Goal: Task Accomplishment & Management: Manage account settings

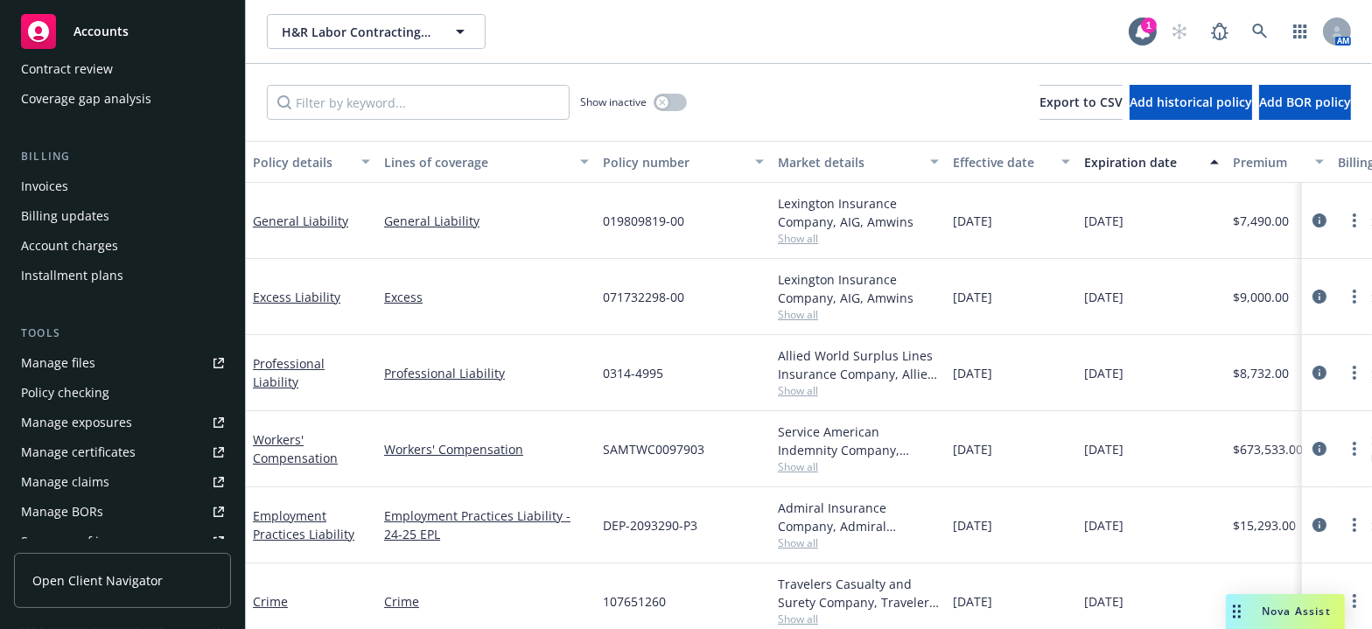
scroll to position [477, 0]
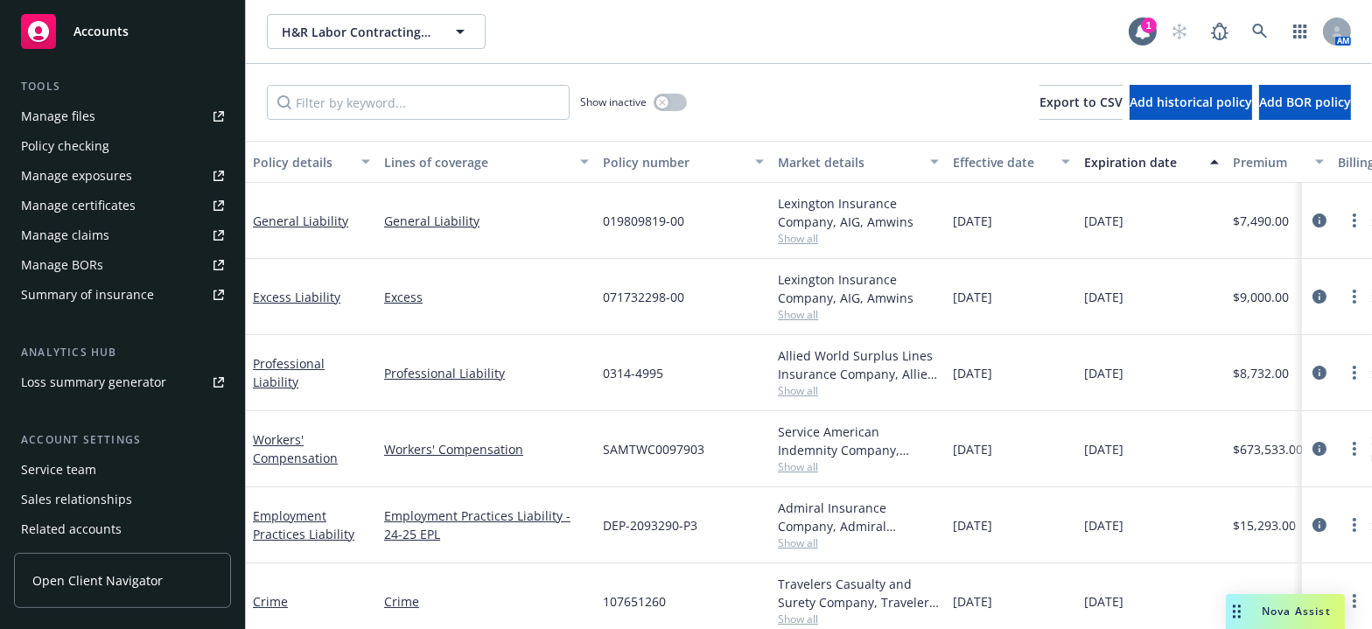
click at [95, 207] on div "Manage certificates" at bounding box center [78, 206] width 115 height 28
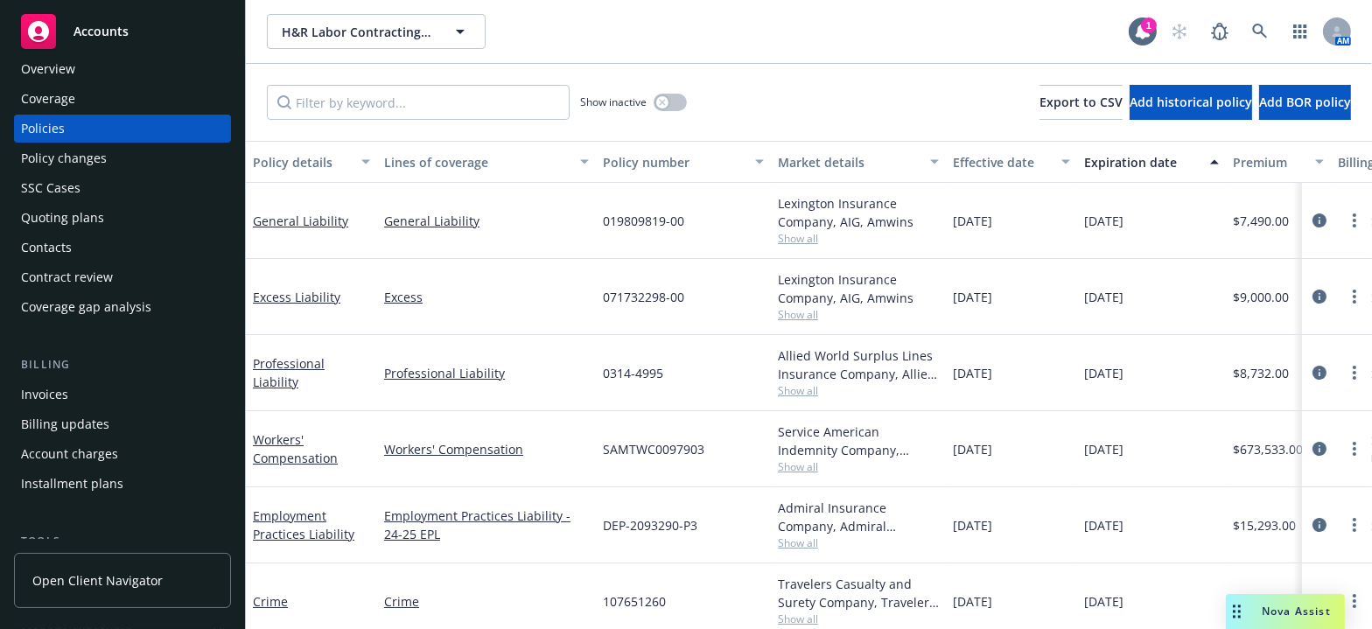
scroll to position [0, 0]
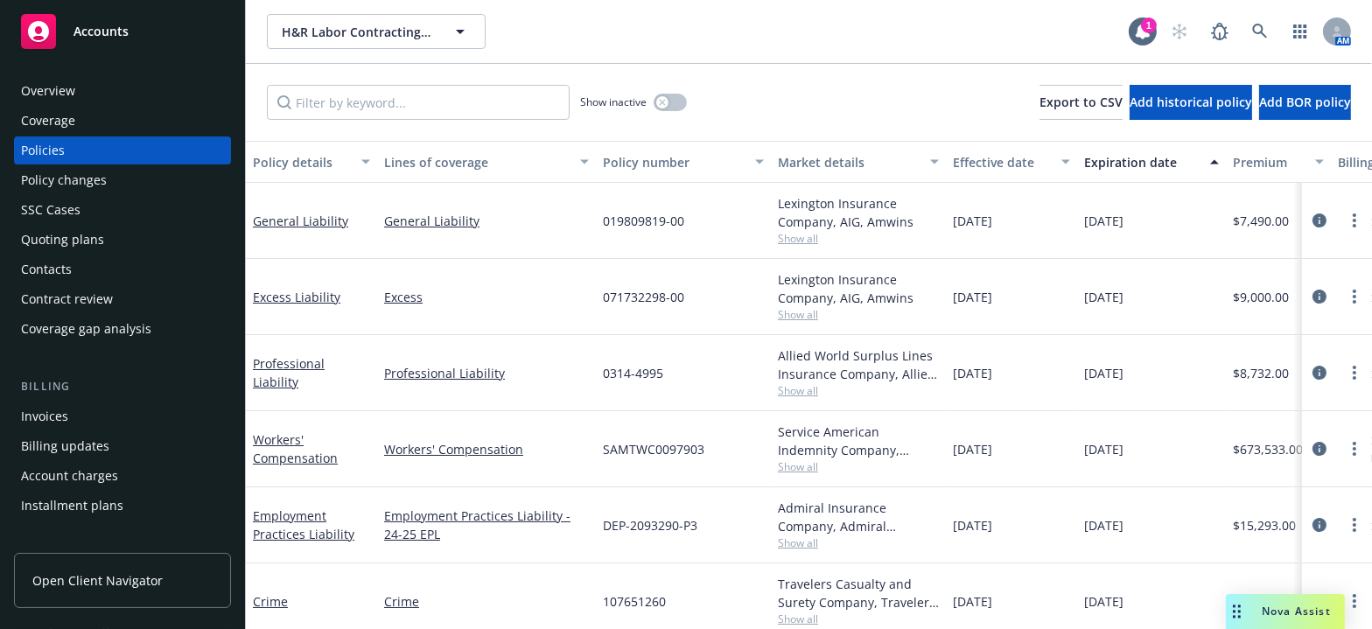
click at [93, 85] on div "Overview" at bounding box center [122, 91] width 203 height 28
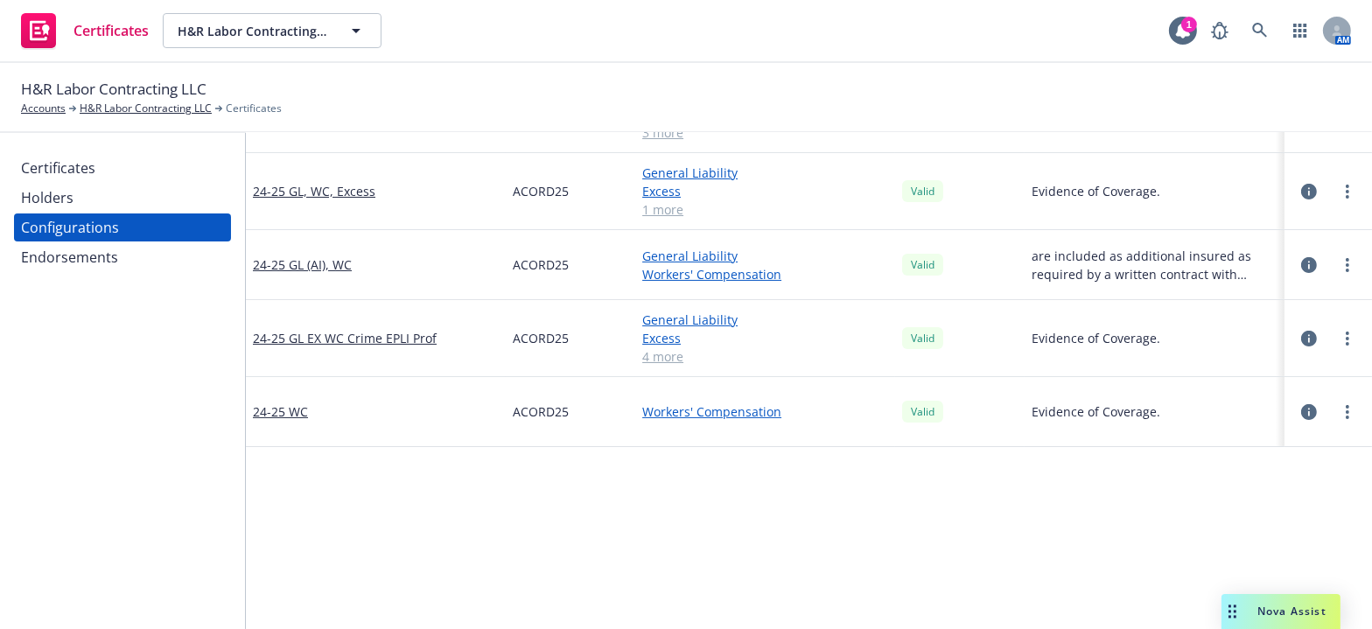
scroll to position [397, 0]
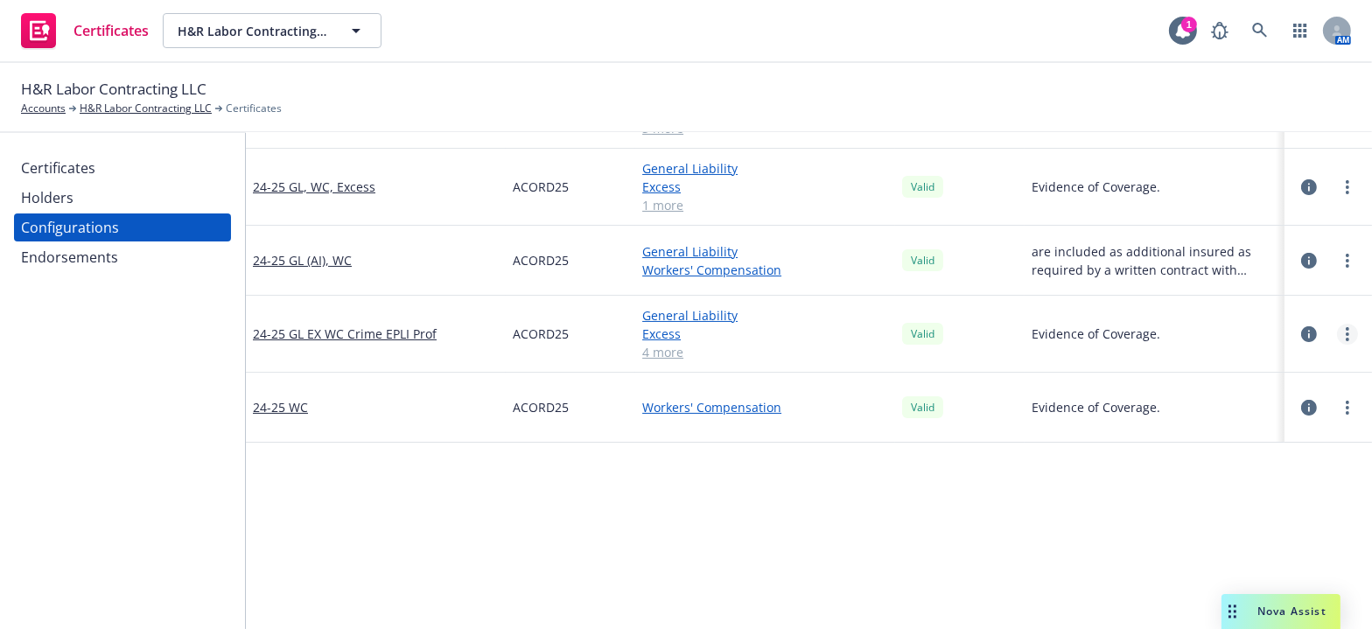
click at [1346, 335] on icon "more" at bounding box center [1348, 334] width 4 height 14
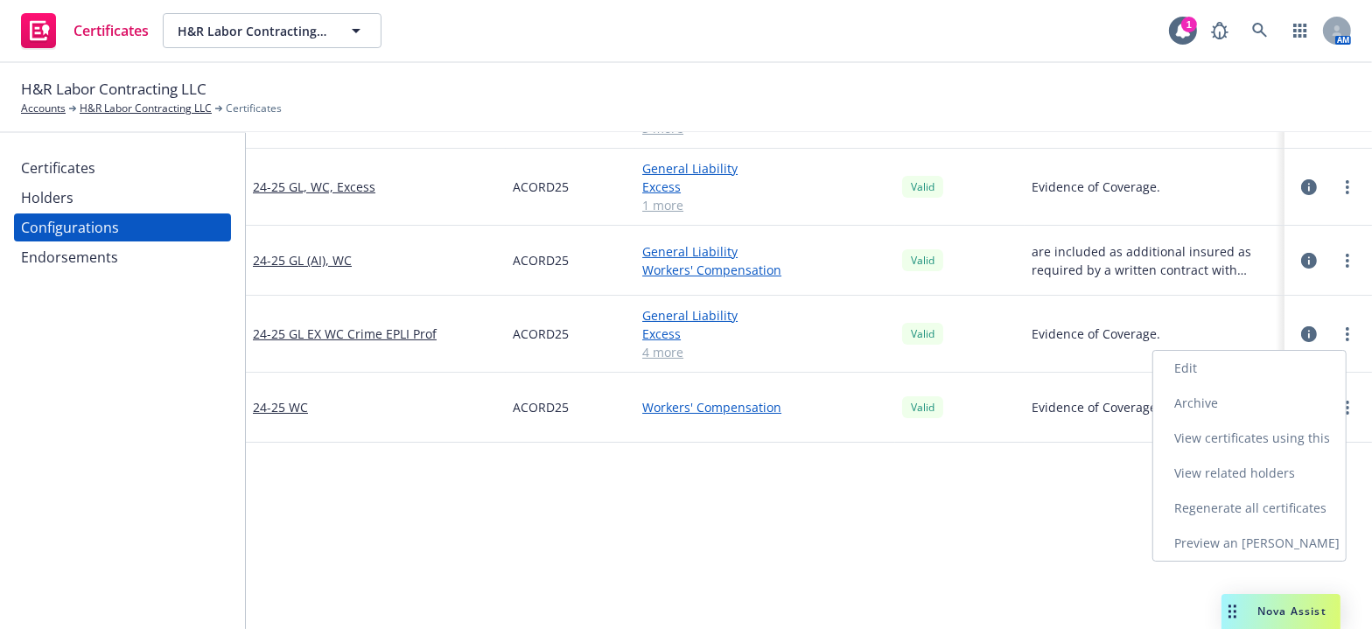
click at [1228, 543] on link "Preview an ACORD" at bounding box center [1250, 543] width 193 height 35
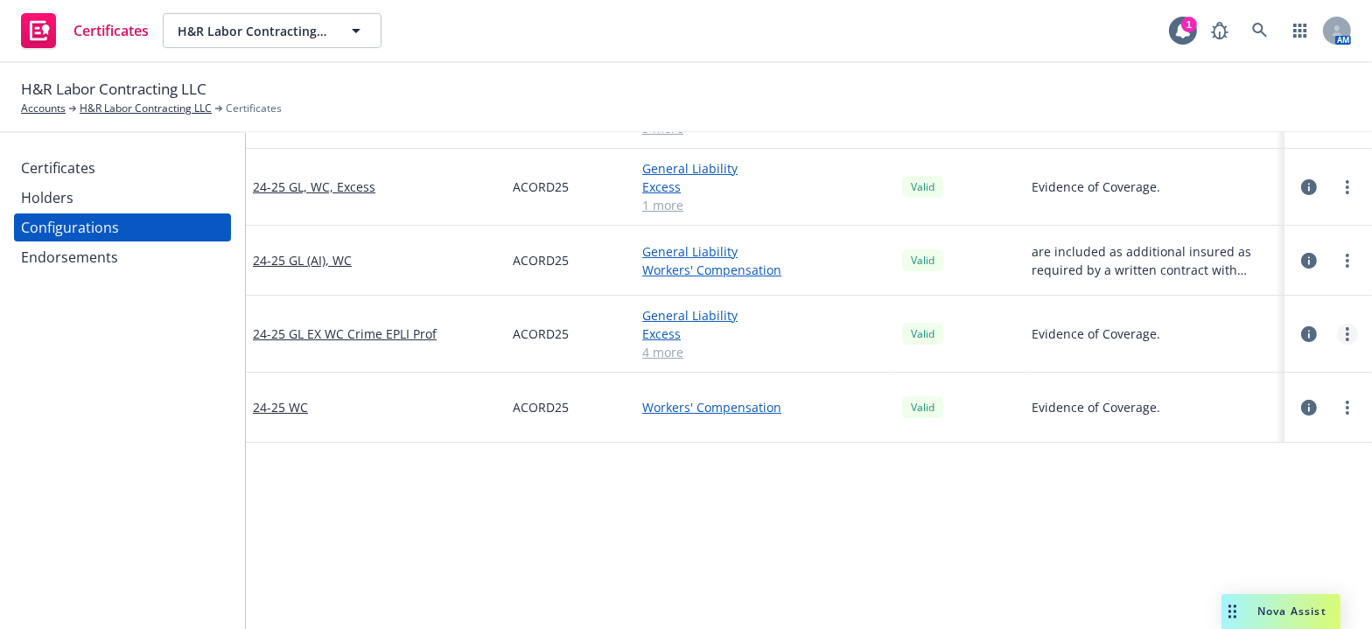
click at [1343, 327] on link "more" at bounding box center [1347, 334] width 21 height 21
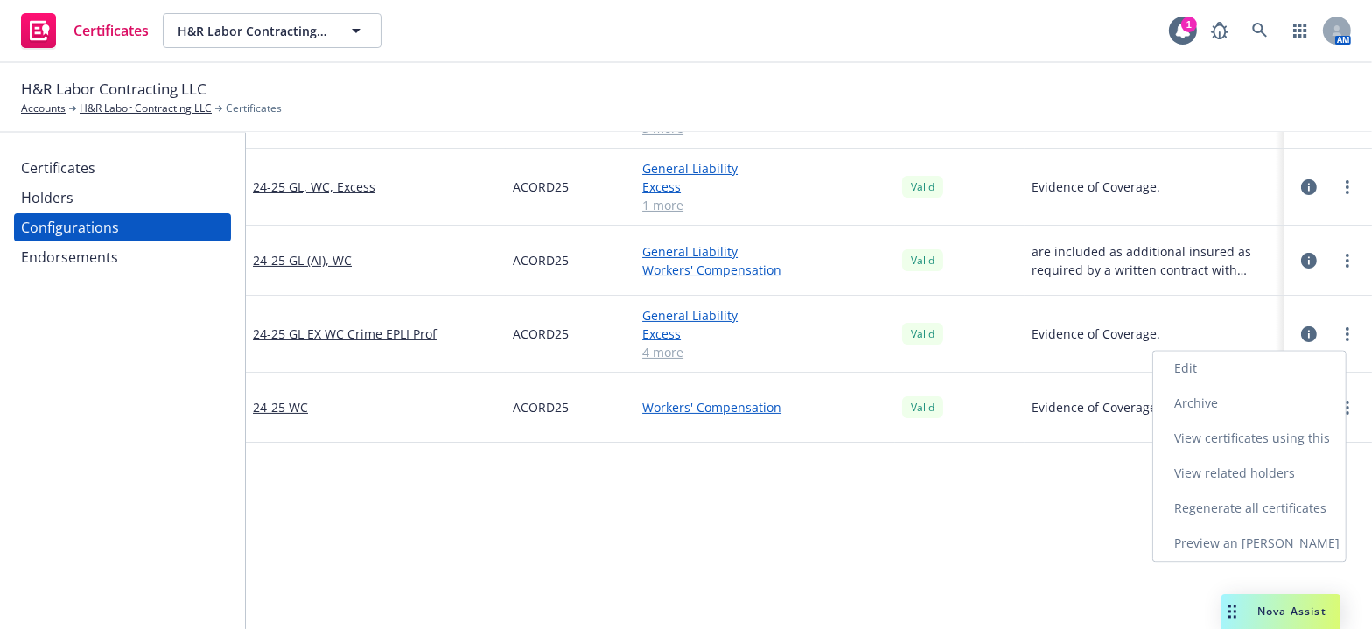
click at [1208, 368] on link "Edit" at bounding box center [1250, 368] width 193 height 35
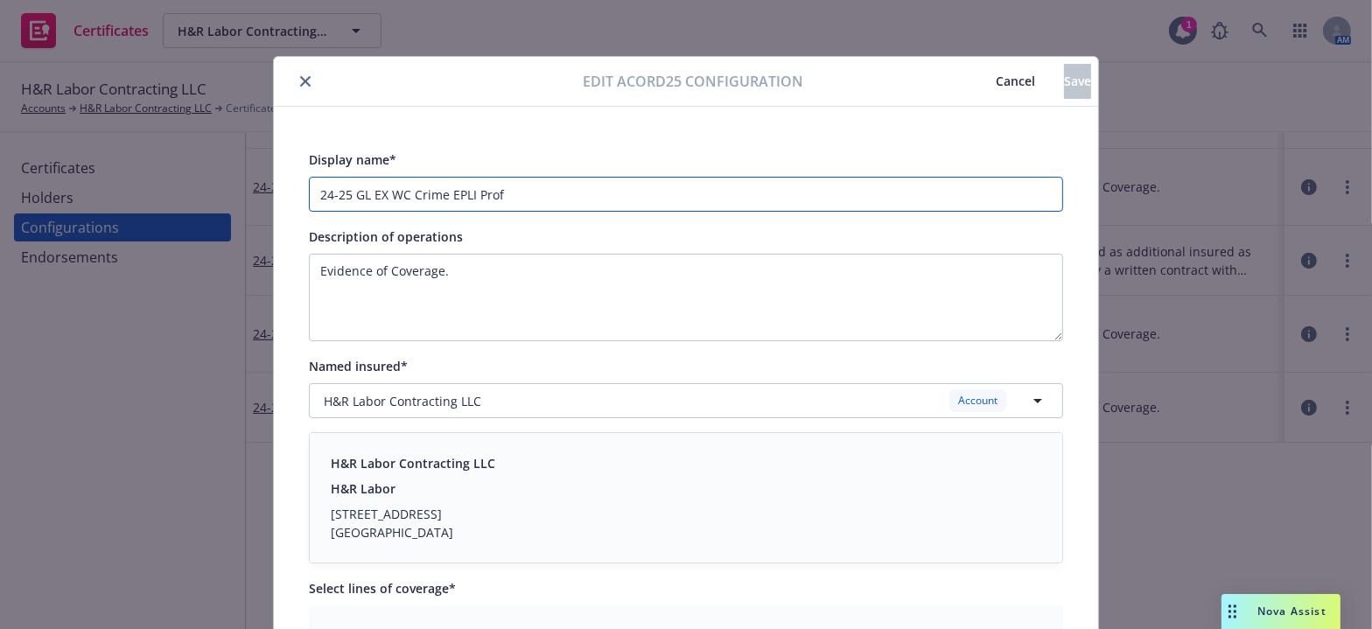
drag, startPoint x: 545, startPoint y: 191, endPoint x: -139, endPoint y: 196, distance: 684.5
click at [0, 196] on html "Certificates H&R Labor Contracting LLC H&R Labor Contracting LLC 1 AM H&R Labor…" at bounding box center [686, 314] width 1372 height 629
click at [295, 74] on button "close" at bounding box center [305, 81] width 21 height 21
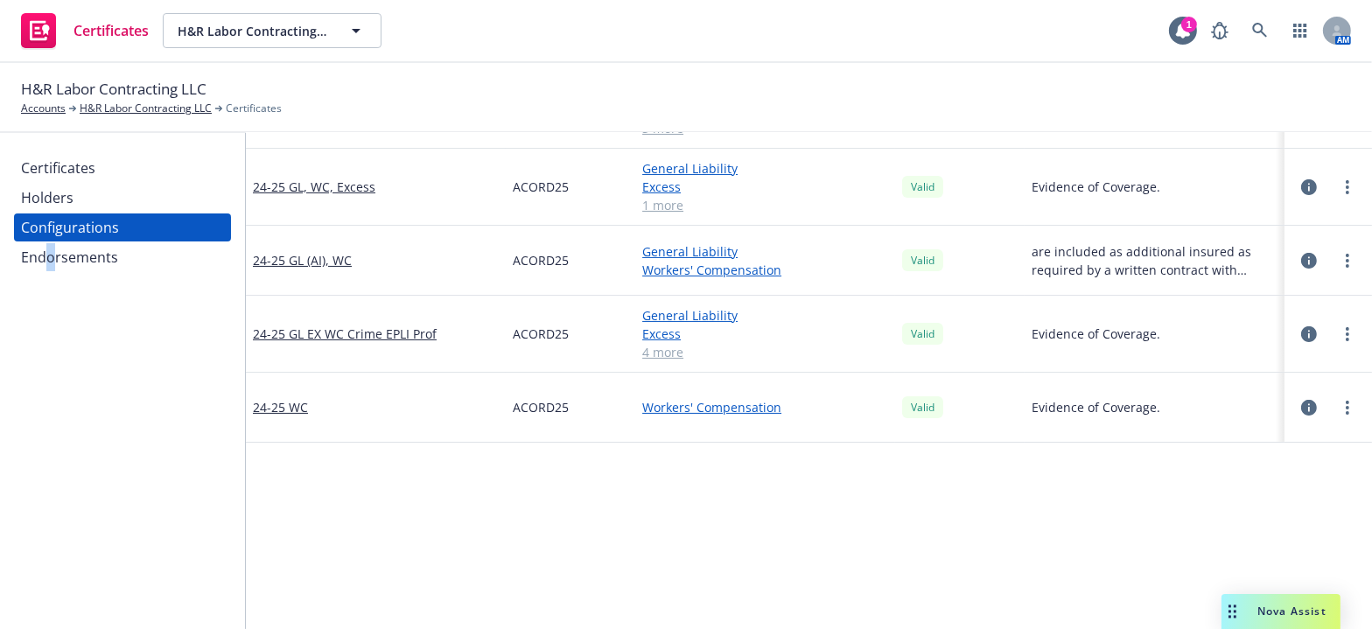
click at [71, 413] on div "Certificates Holders Configurations Endorsements" at bounding box center [122, 381] width 245 height 496
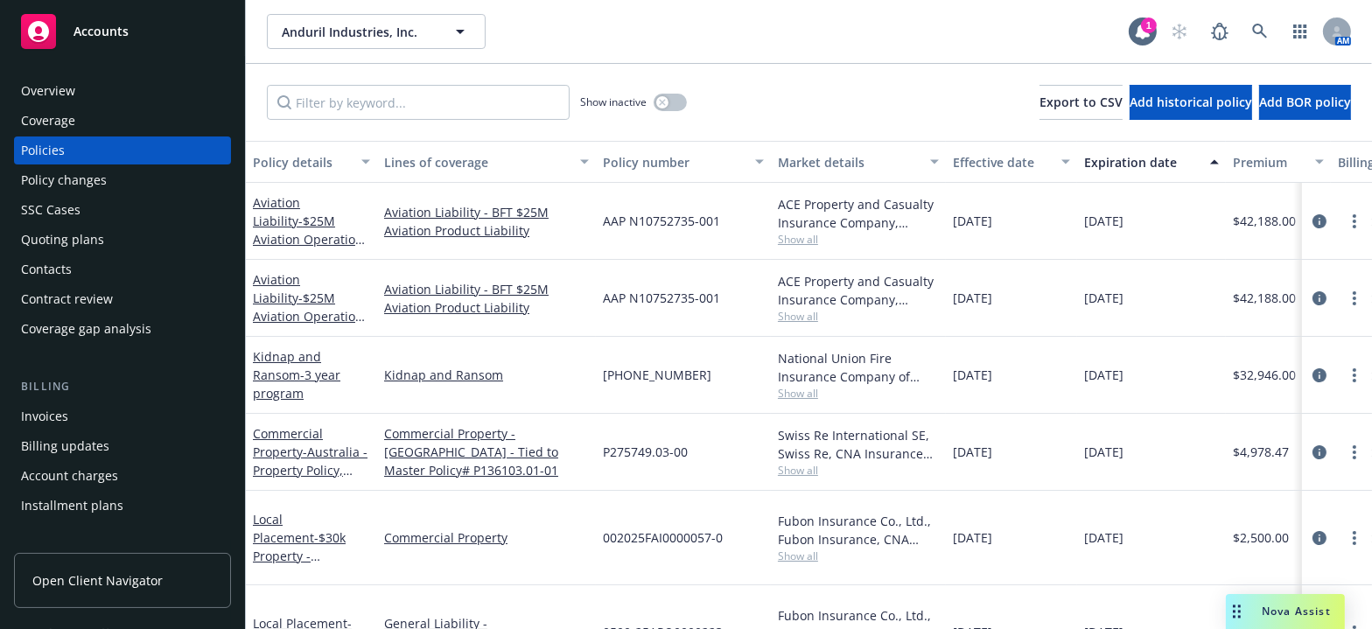
scroll to position [540, 0]
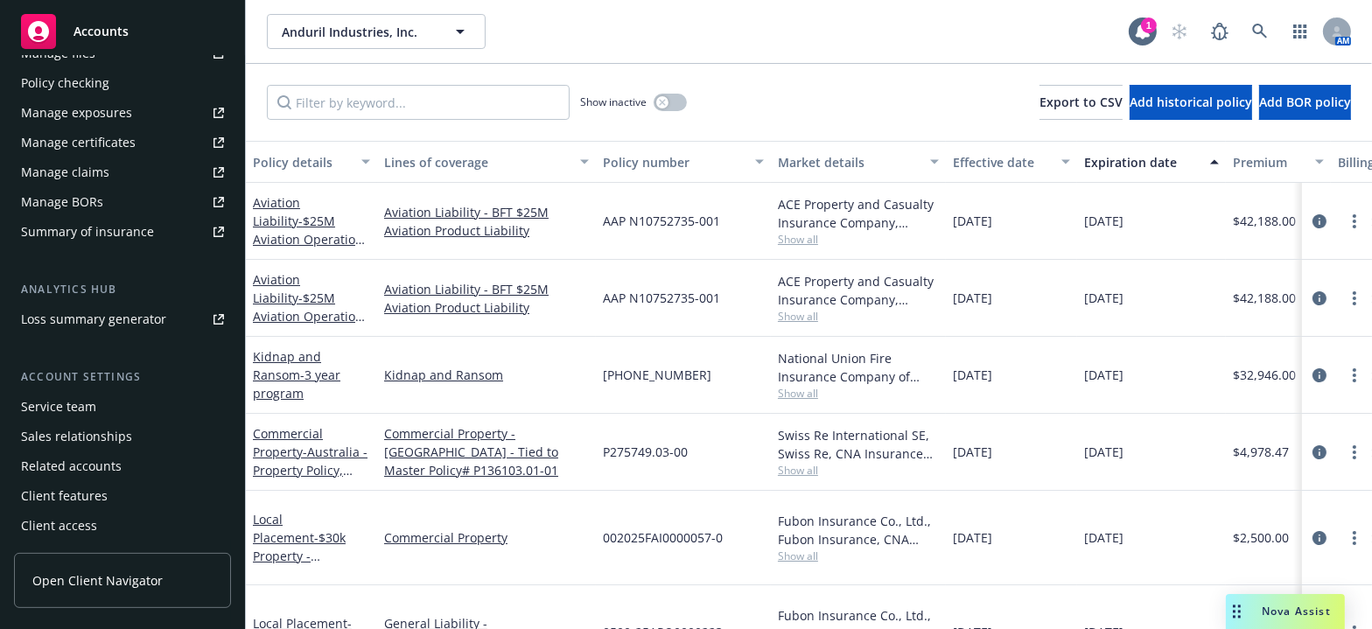
click at [164, 131] on link "Manage certificates" at bounding box center [122, 143] width 217 height 28
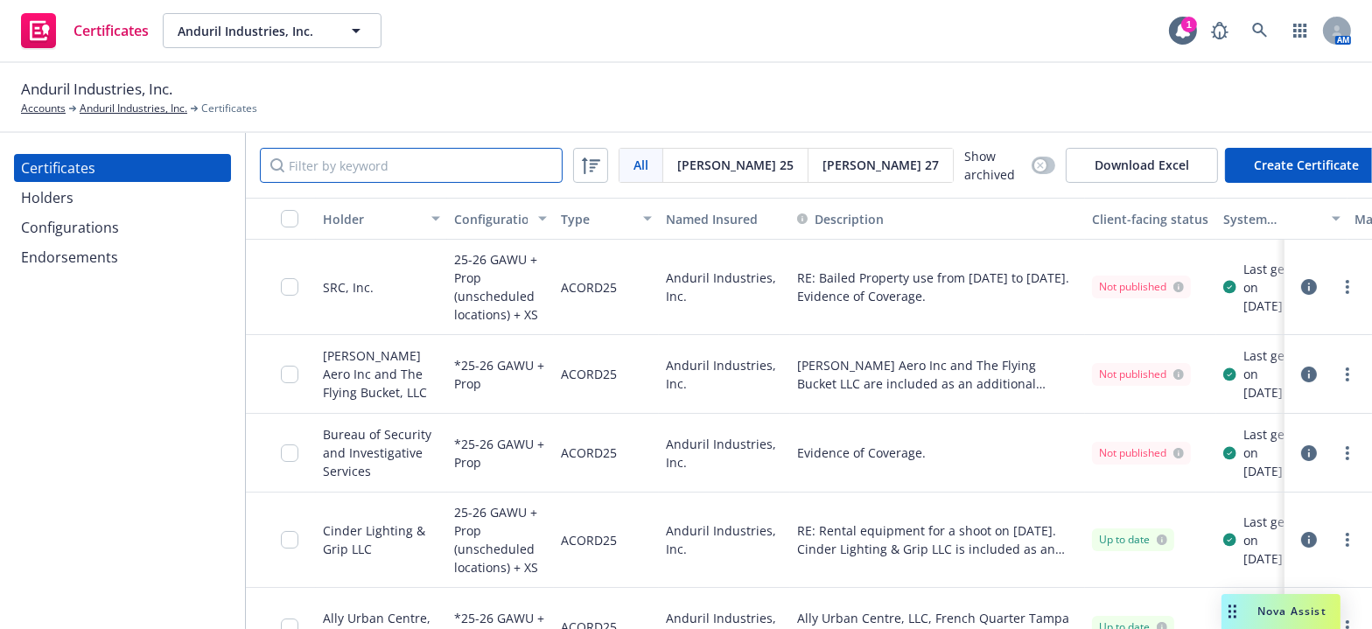
click at [339, 171] on input "Filter by keyword" at bounding box center [411, 165] width 303 height 35
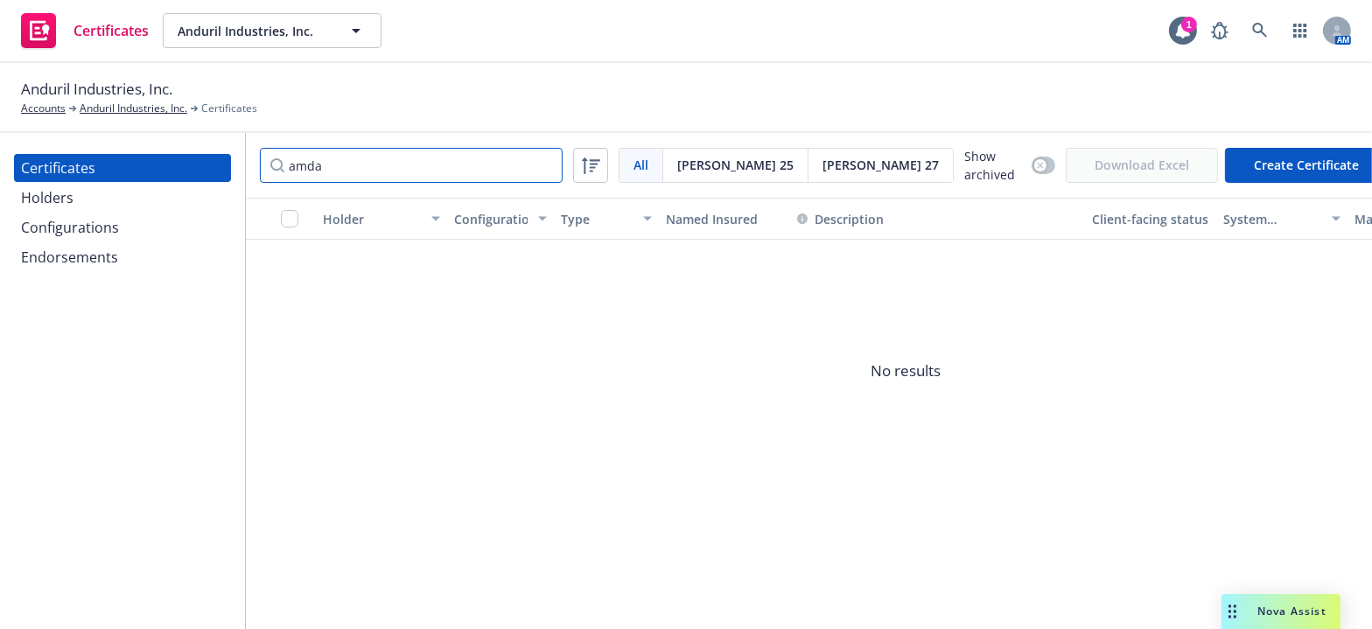
type input "amda"
click at [1032, 158] on button "button" at bounding box center [1044, 166] width 24 height 18
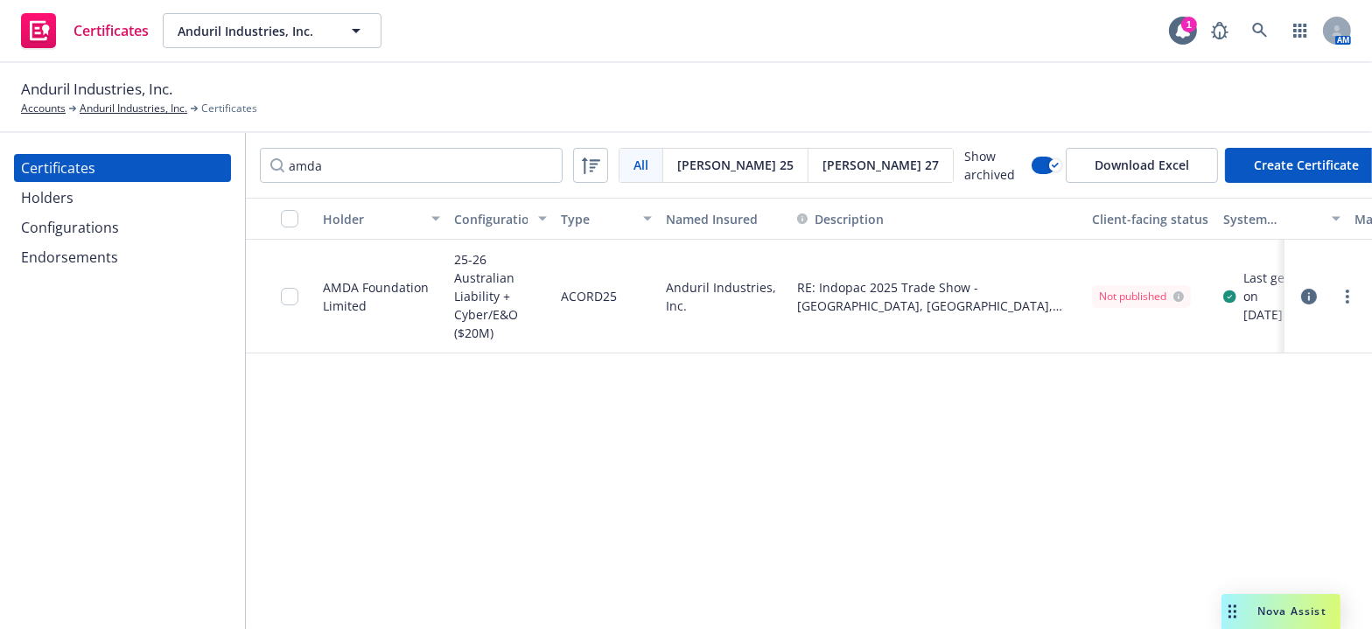
click at [63, 214] on div "Configurations" at bounding box center [70, 228] width 98 height 28
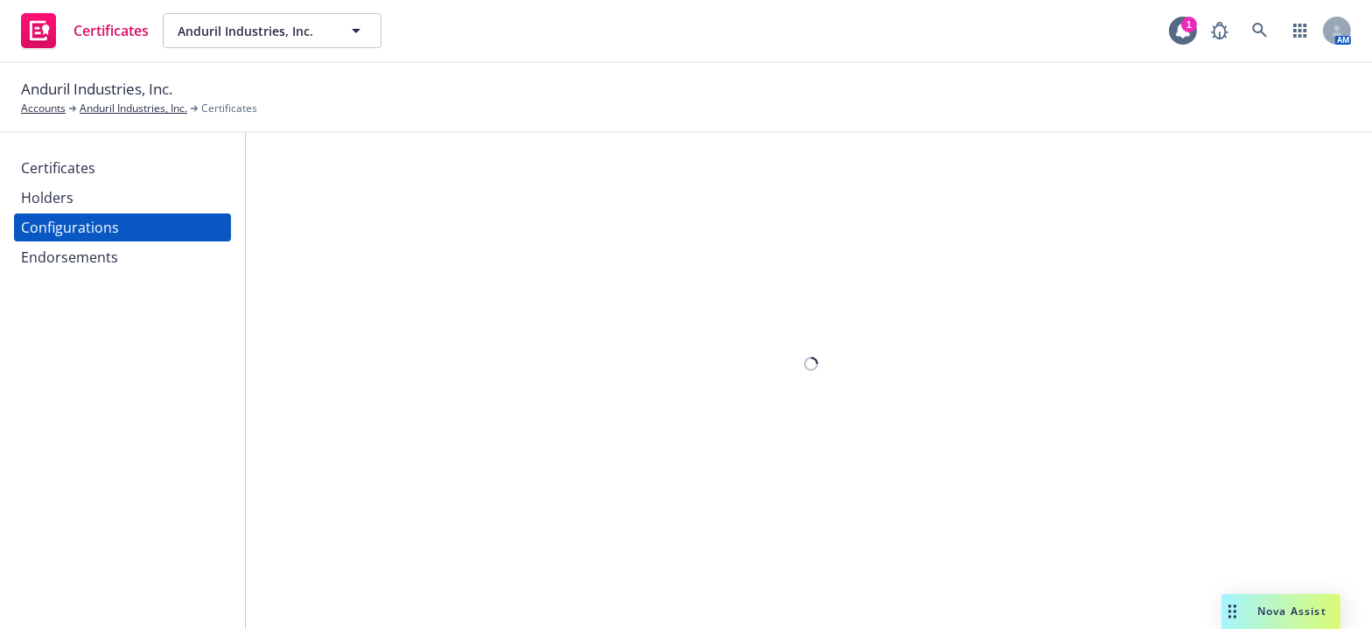
click at [79, 202] on div "Holders" at bounding box center [122, 198] width 203 height 28
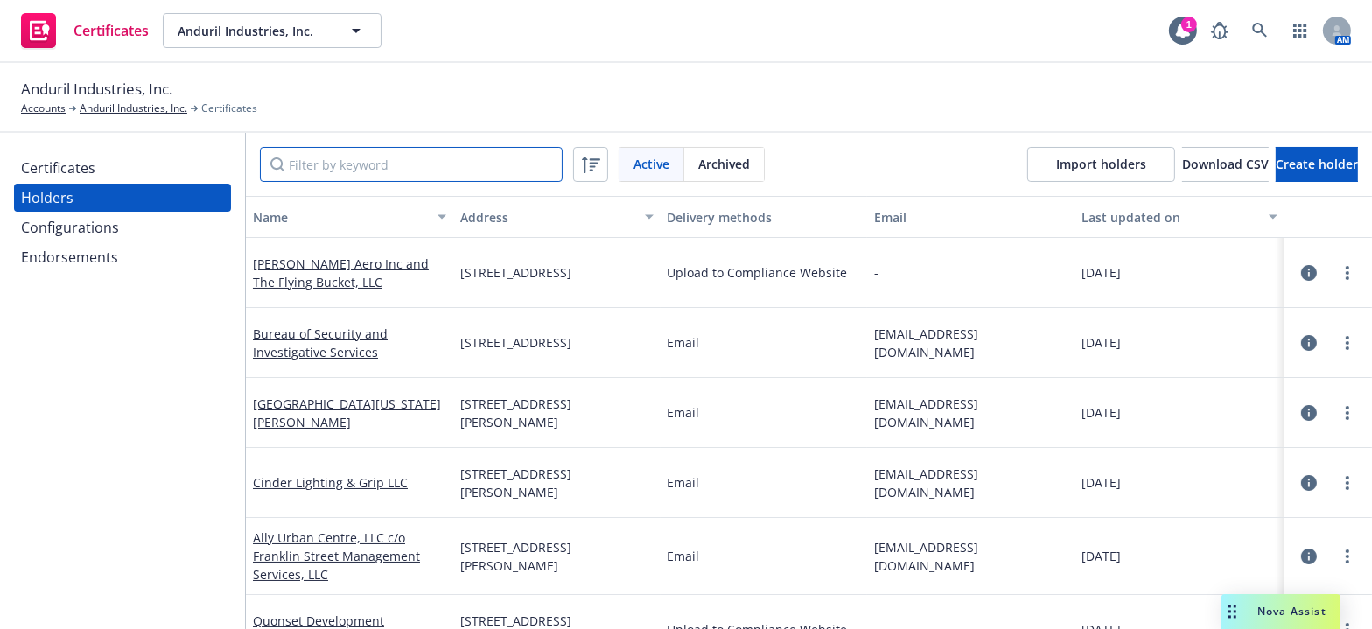
click at [431, 165] on input "Filter by keyword" at bounding box center [411, 164] width 303 height 35
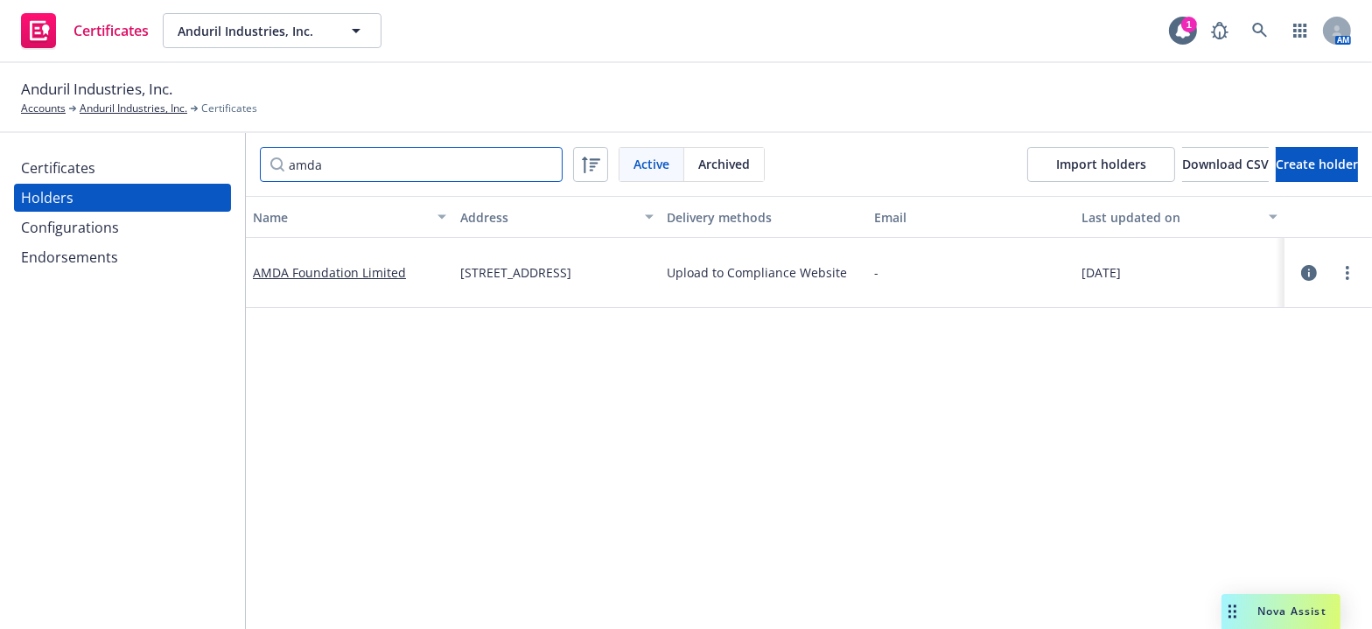
type input "amda"
click at [1337, 269] on link "more" at bounding box center [1347, 273] width 21 height 21
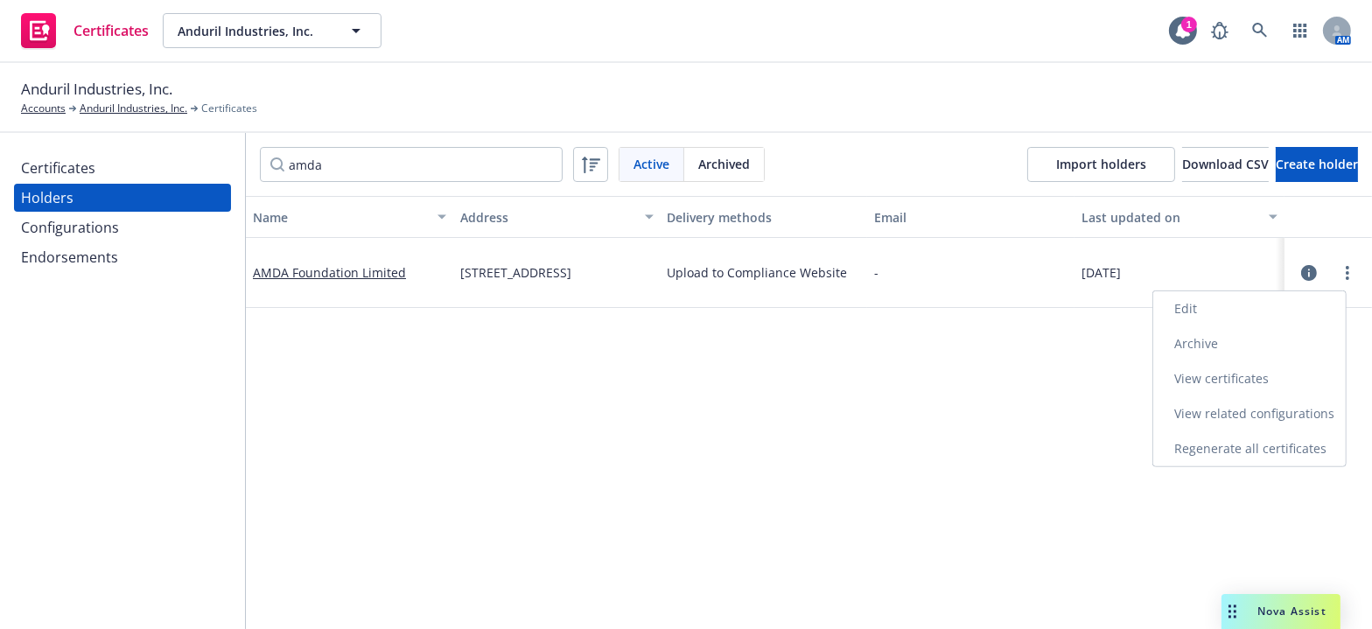
drag, startPoint x: 1181, startPoint y: 309, endPoint x: 1159, endPoint y: 319, distance: 23.9
click at [1181, 309] on link "Edit" at bounding box center [1250, 308] width 193 height 35
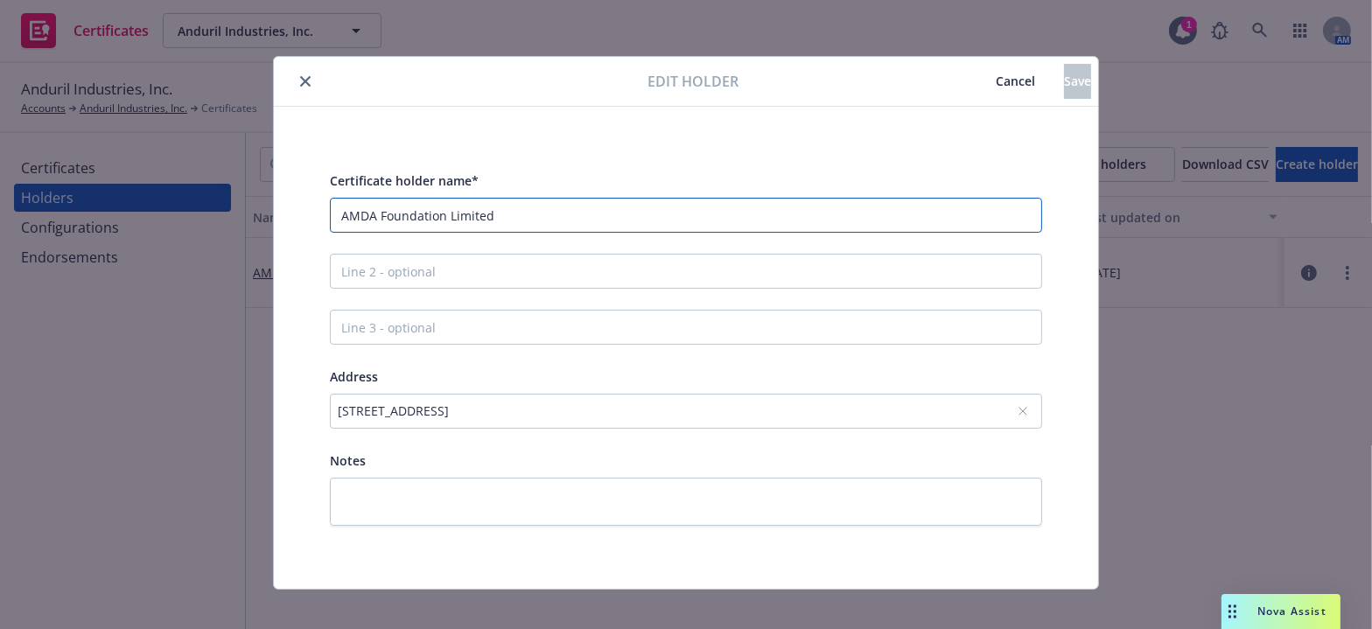
drag, startPoint x: 532, startPoint y: 215, endPoint x: 526, endPoint y: 197, distance: 19.4
click at [531, 211] on input "AMDA Foundation Limited" at bounding box center [686, 215] width 712 height 35
drag, startPoint x: 10, startPoint y: 186, endPoint x: 13, endPoint y: 175, distance: 11.1
click at [10, 182] on div "Edit holder Cancel Save Certificate holder name* AMDA Foundation Limited Addres…" at bounding box center [686, 314] width 1372 height 629
paste input "and its Related Bodies Corporate and their respective personnel"
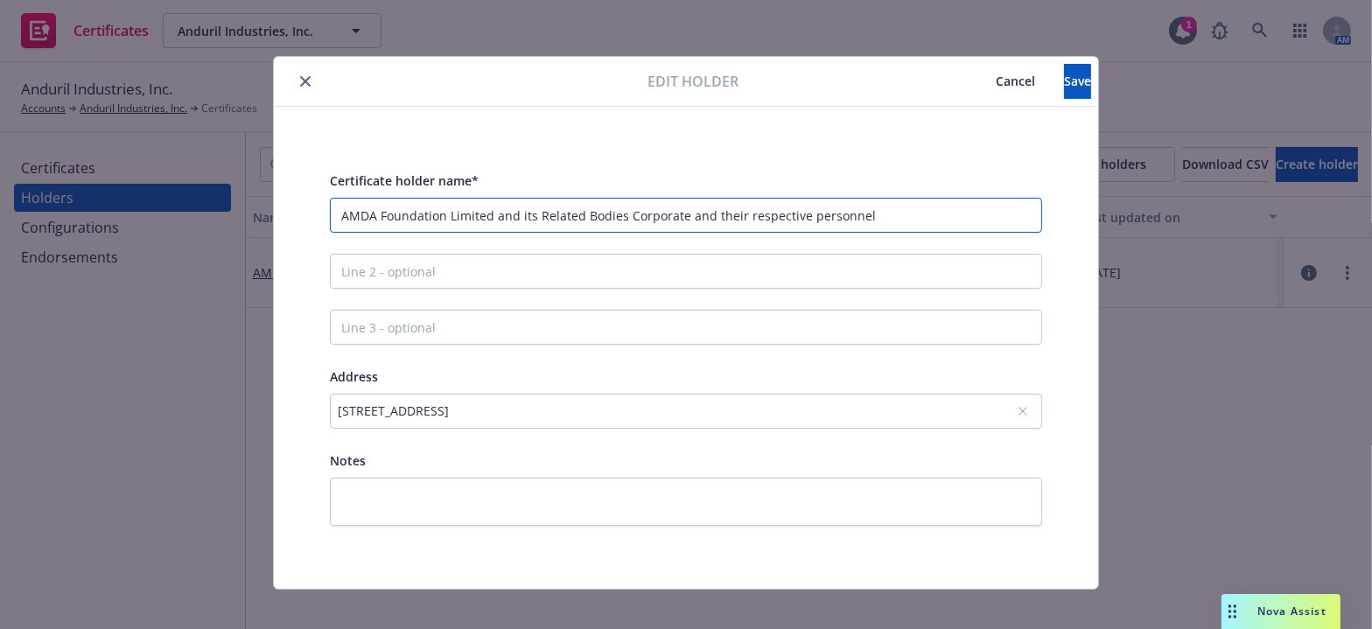
click at [491, 219] on input "AMDA Foundation Limited and its Related Bodies Corporate and their respective p…" at bounding box center [686, 215] width 712 height 35
drag, startPoint x: 484, startPoint y: 214, endPoint x: 874, endPoint y: 227, distance: 390.6
click at [874, 227] on input "AMDA Foundation Limited and its Related Bodies Corporate and their respective p…" at bounding box center [686, 215] width 712 height 35
type input "AMDA Foundation Limited and its Related Bodies Corporate and their respective p…"
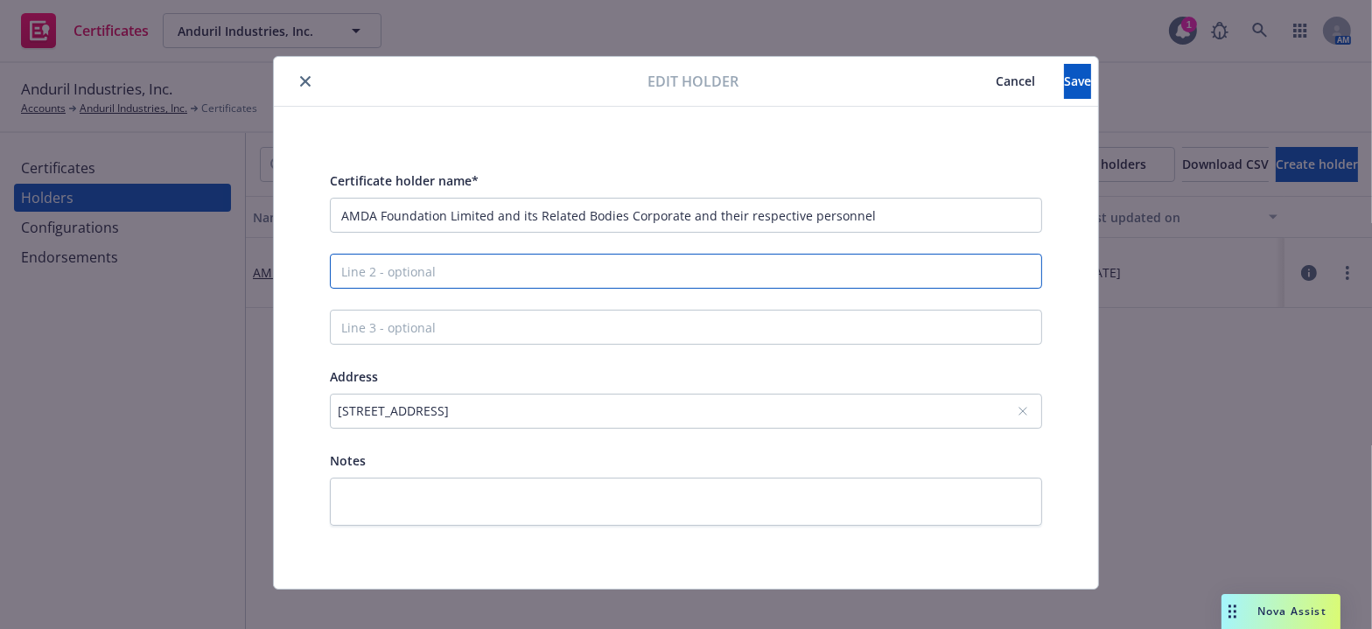
click at [785, 268] on input "Line 2 - optional" at bounding box center [686, 271] width 712 height 35
paste input "and its Related Bodies Corporate and their respective personnel"
type input "and its Related Bodies Corporate and their respective personnel"
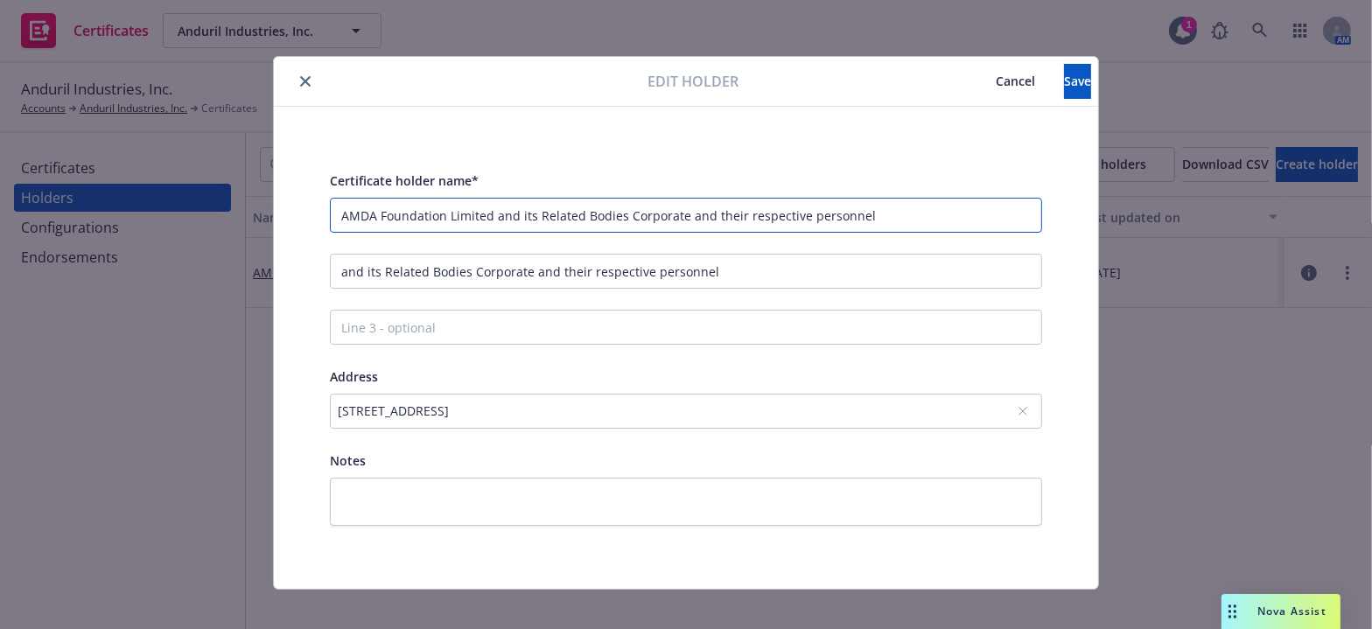
drag, startPoint x: 908, startPoint y: 209, endPoint x: 490, endPoint y: 214, distance: 418.4
click at [490, 214] on input "AMDA Foundation Limited and its Related Bodies Corporate and their respective p…" at bounding box center [686, 215] width 712 height 35
type input "AMDA Foundation Limited"
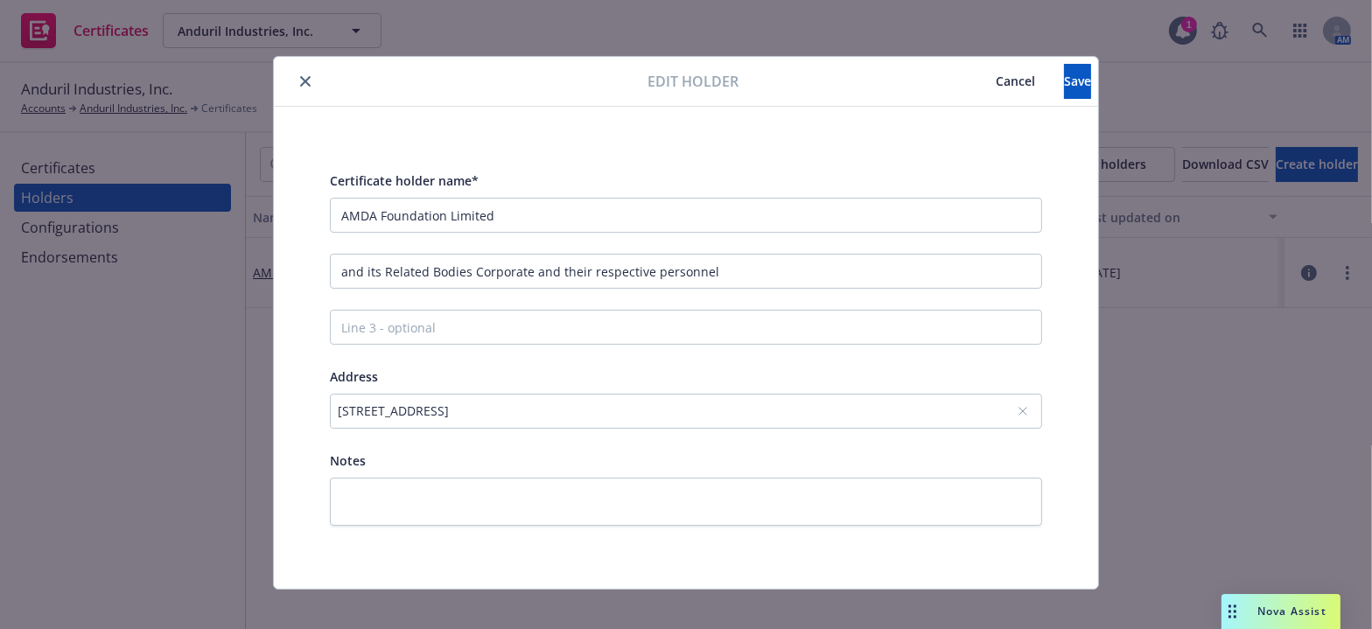
click at [334, 298] on div "Certificate holder name* AMDA Foundation Limited and its Related Bodies Corpora…" at bounding box center [686, 348] width 712 height 356
click at [330, 279] on input "and its Related Bodies Corporate and their respective personnel" at bounding box center [686, 271] width 712 height 35
click at [330, 277] on input "and its Related Bodies Corporate and their respective personnel" at bounding box center [686, 271] width 712 height 35
click at [334, 275] on input "and its Related Bodies Corporate and their respective personnel" at bounding box center [686, 271] width 712 height 35
click at [343, 272] on input "and its Related Bodies Corporate and their respective personnel" at bounding box center [686, 271] width 712 height 35
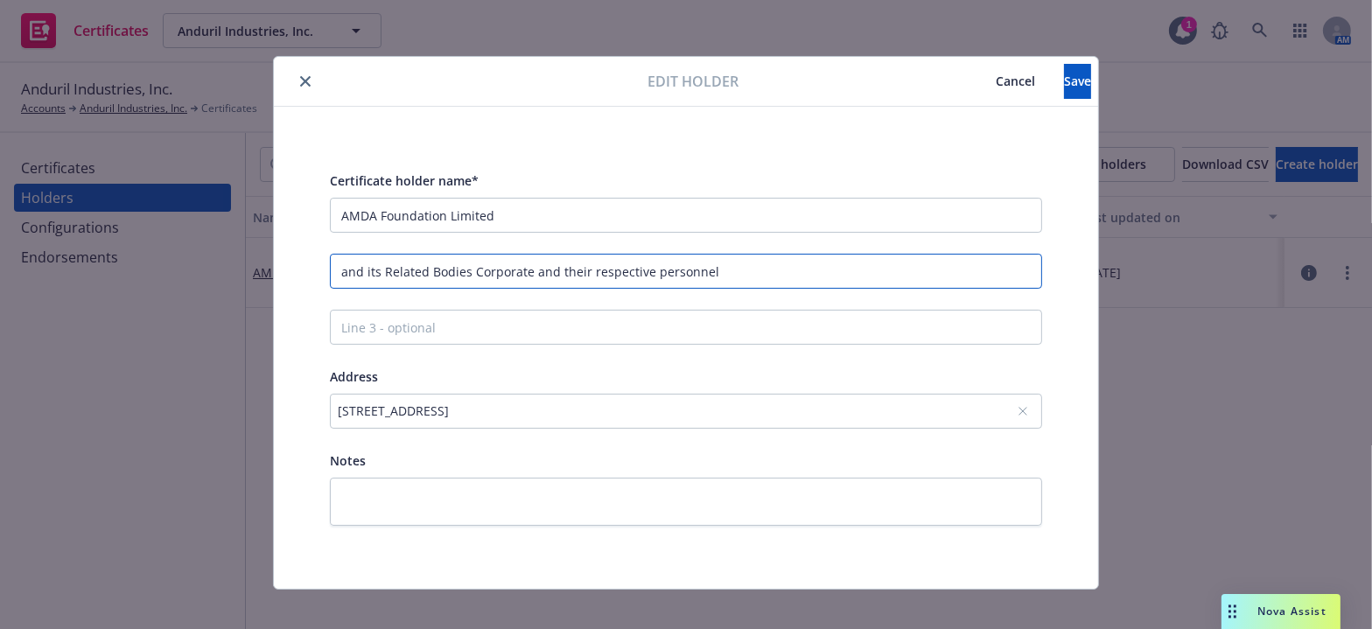
click at [336, 270] on input "and its Related Bodies Corporate and their respective personnel" at bounding box center [686, 271] width 712 height 35
click at [338, 270] on input "and its Related Bodies Corporate and their respective personnel" at bounding box center [686, 271] width 712 height 35
type input "and its Related Bodies Corporate and their respective personnel"
drag, startPoint x: 726, startPoint y: 361, endPoint x: 721, endPoint y: 347, distance: 14.7
click at [719, 344] on div "Certificate holder name* AMDA Foundation Limited and its Related Bodies Corpora…" at bounding box center [686, 348] width 712 height 356
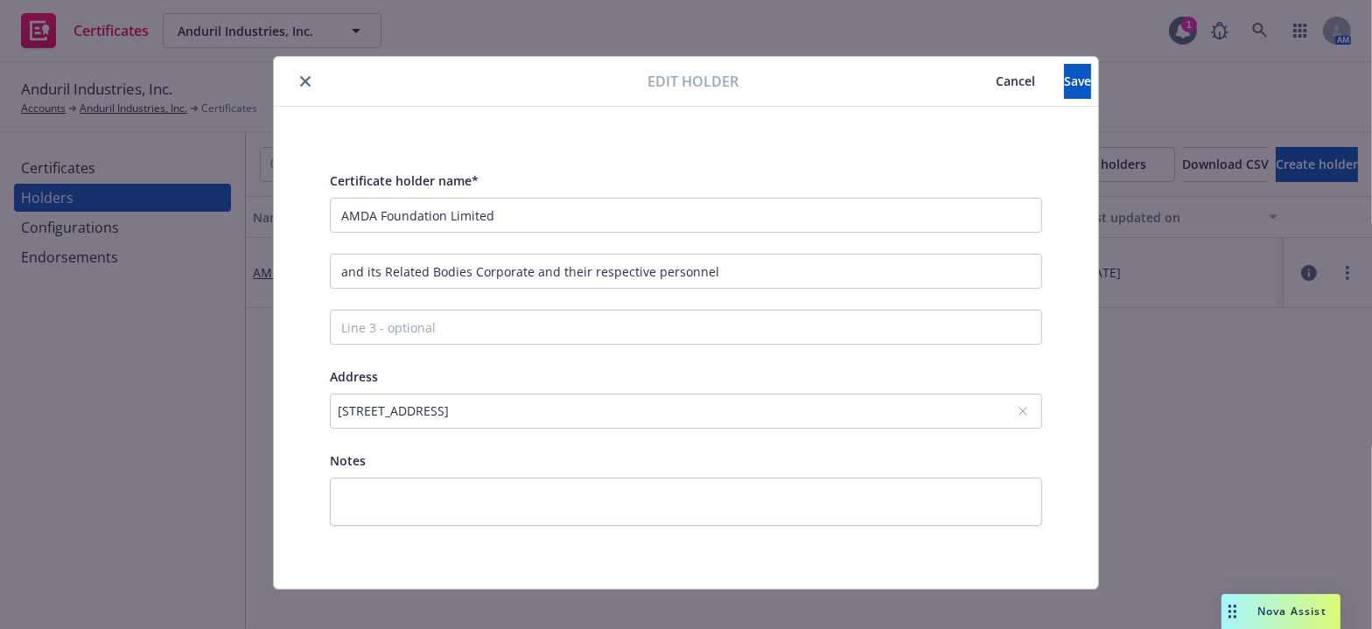
click at [289, 180] on div "Certificate holder name* AMDA Foundation Limited and its Related Bodies Corpora…" at bounding box center [686, 348] width 824 height 482
click at [600, 415] on div "[STREET_ADDRESS]" at bounding box center [677, 411] width 679 height 18
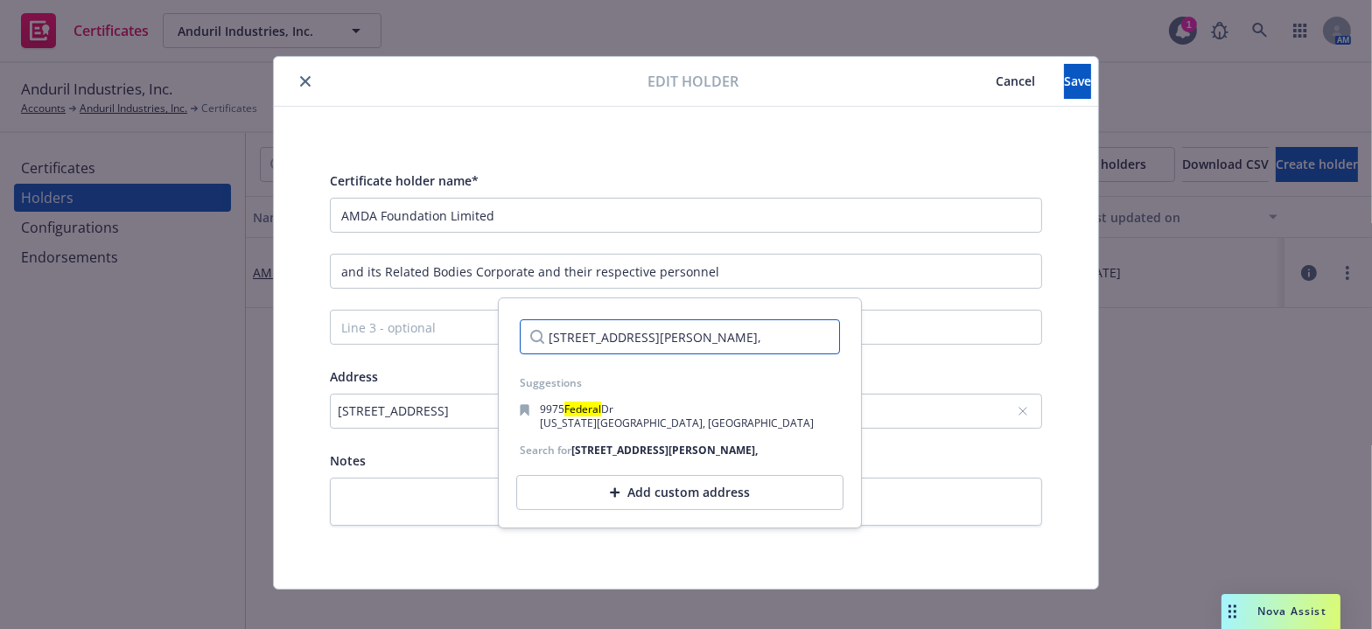
paste input "[STREET_ADDRESS][PERSON_NAME]"
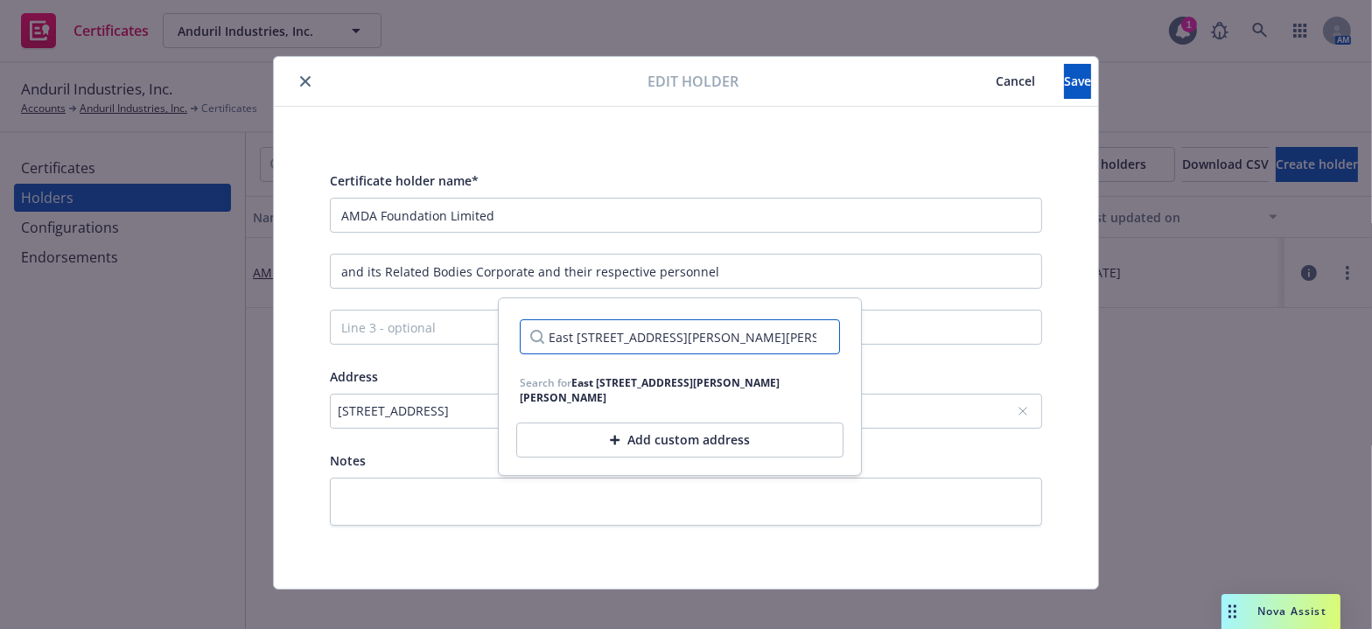
type input "East [STREET_ADDRESS][PERSON_NAME][PERSON_NAME]"
click at [694, 423] on div "Add custom address" at bounding box center [679, 440] width 327 height 35
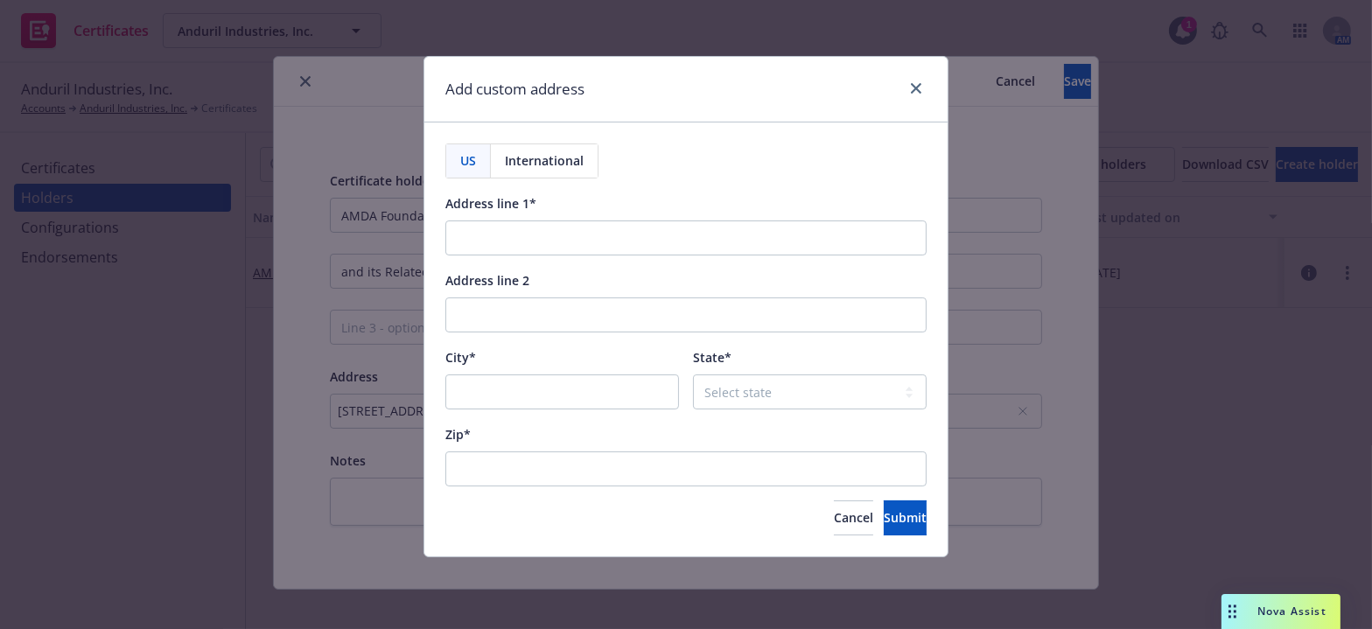
click at [577, 139] on div "US International Address line 1* Address line 2 City* State* Select state [US_S…" at bounding box center [685, 340] width 523 height 434
click at [559, 148] on div "International" at bounding box center [544, 160] width 107 height 33
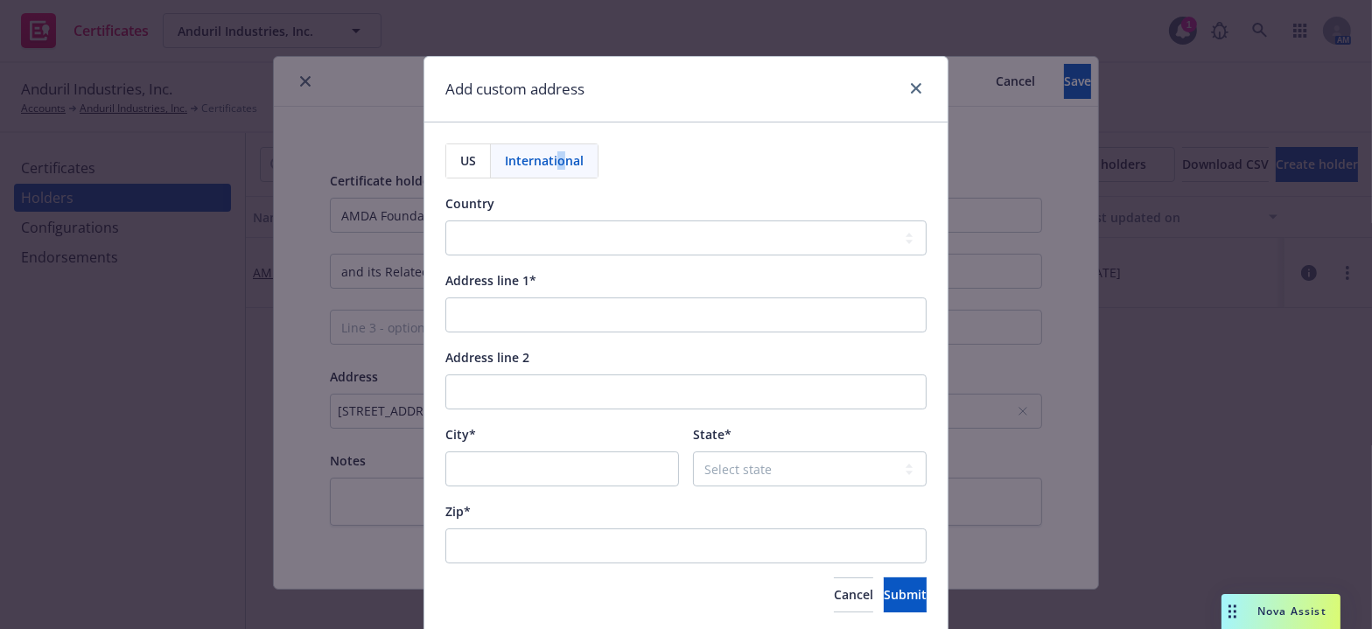
select select "[GEOGRAPHIC_DATA]"
click at [502, 380] on input "Address line 2" at bounding box center [685, 392] width 481 height 35
paste input "[STREET_ADDRESS][PERSON_NAME]"
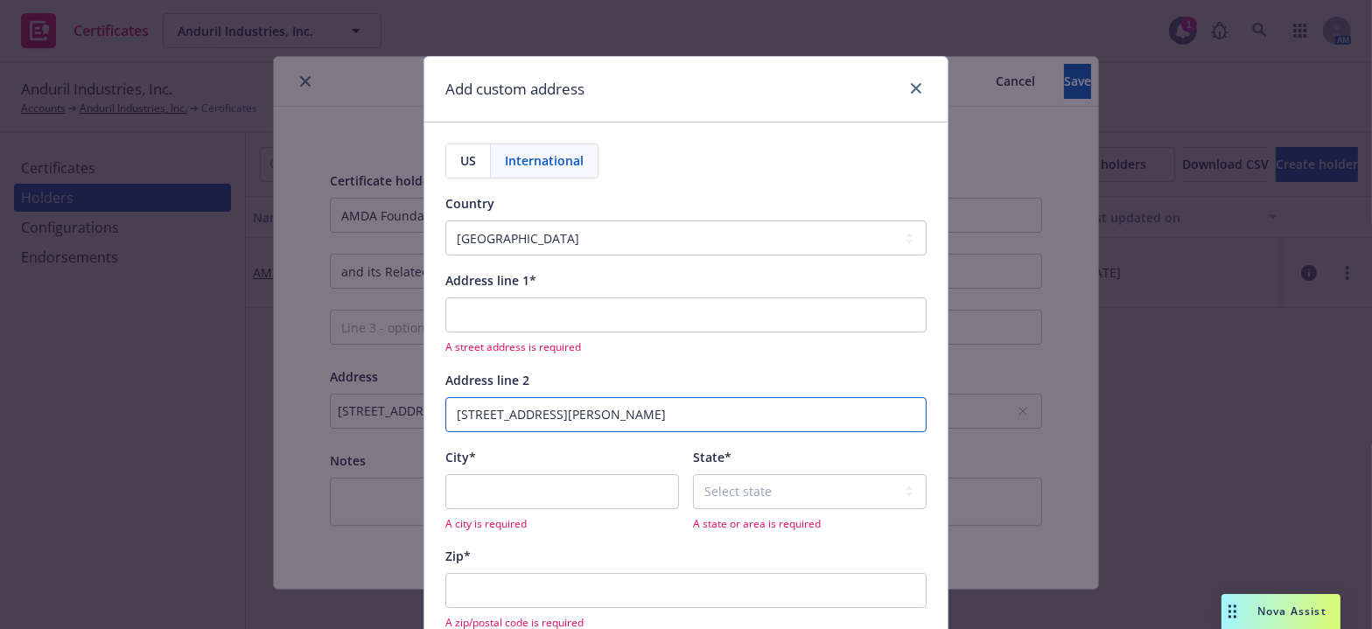
type input "[STREET_ADDRESS][PERSON_NAME]"
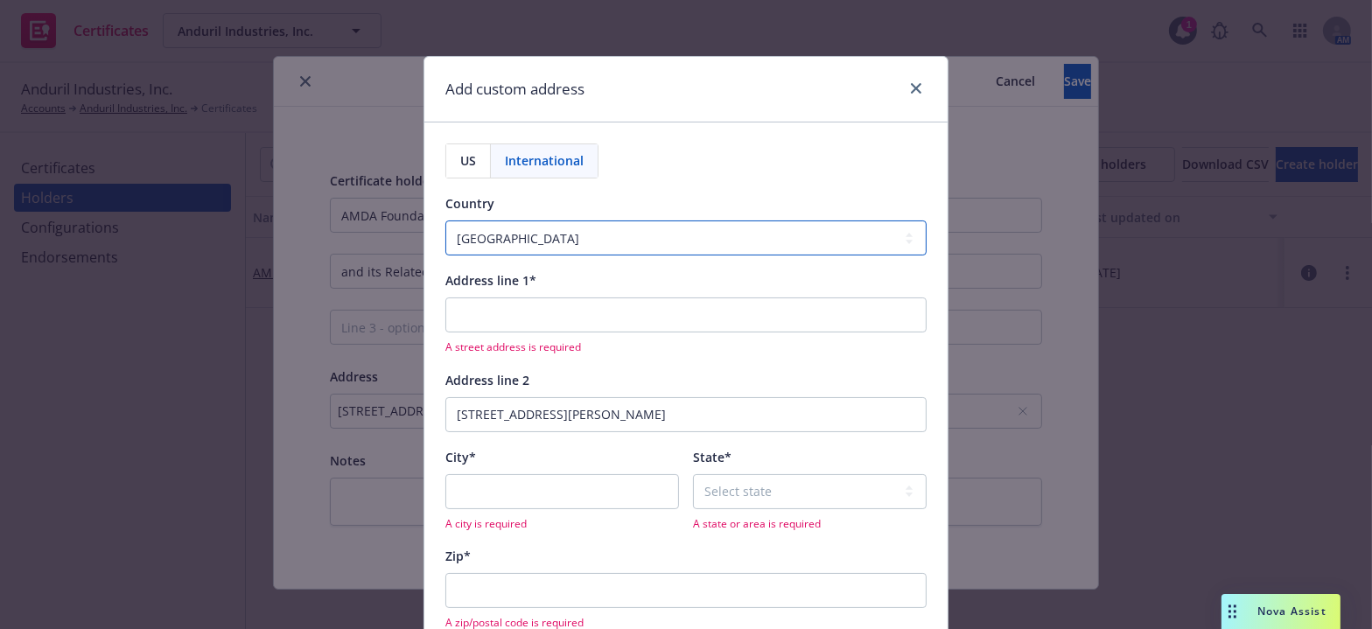
click at [523, 242] on select "[GEOGRAPHIC_DATA] [GEOGRAPHIC_DATA] [GEOGRAPHIC_DATA] [GEOGRAPHIC_DATA] [US_STA…" at bounding box center [685, 238] width 481 height 35
select select "AUS"
click at [445, 221] on select "[GEOGRAPHIC_DATA] [GEOGRAPHIC_DATA] [GEOGRAPHIC_DATA] [GEOGRAPHIC_DATA] [US_STA…" at bounding box center [685, 238] width 481 height 35
click at [504, 324] on input "Address line 1*" at bounding box center [685, 315] width 481 height 35
paste input "East 15, [GEOGRAPHIC_DATA][PERSON_NAME]"
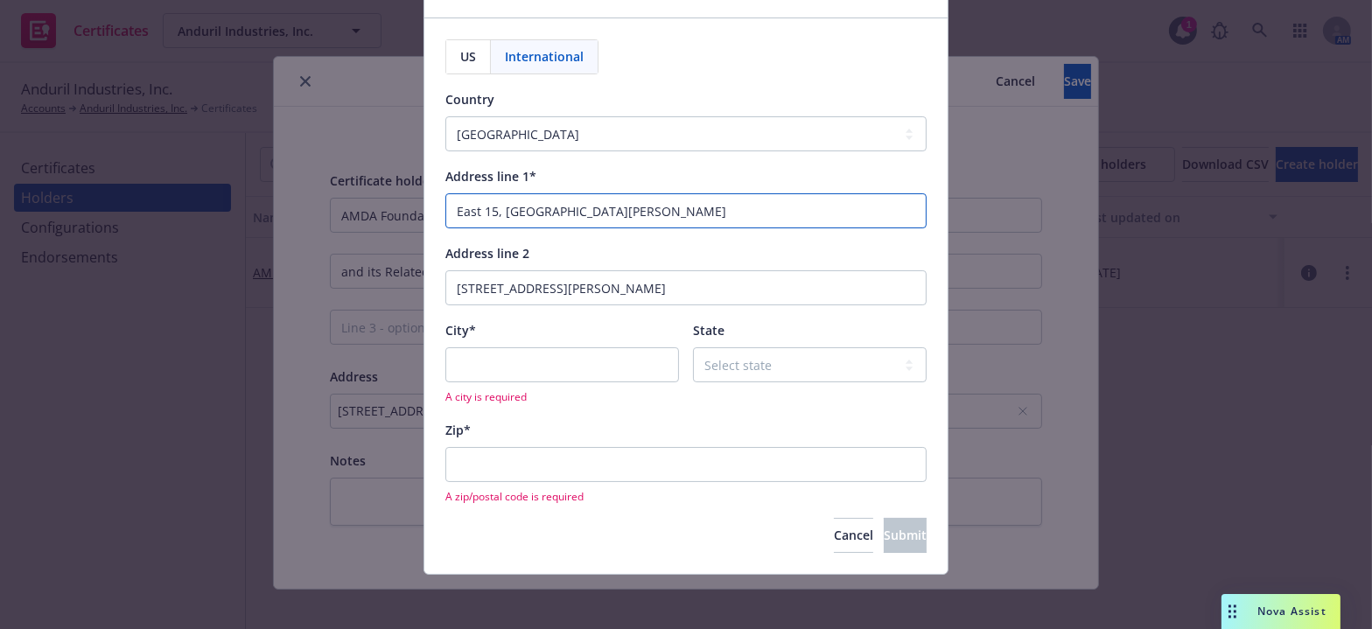
scroll to position [105, 0]
type input "East 15, [GEOGRAPHIC_DATA][PERSON_NAME]"
drag, startPoint x: 481, startPoint y: 347, endPoint x: 495, endPoint y: 368, distance: 24.8
click at [488, 359] on input "City*" at bounding box center [562, 364] width 234 height 35
paste input "North Geelong"
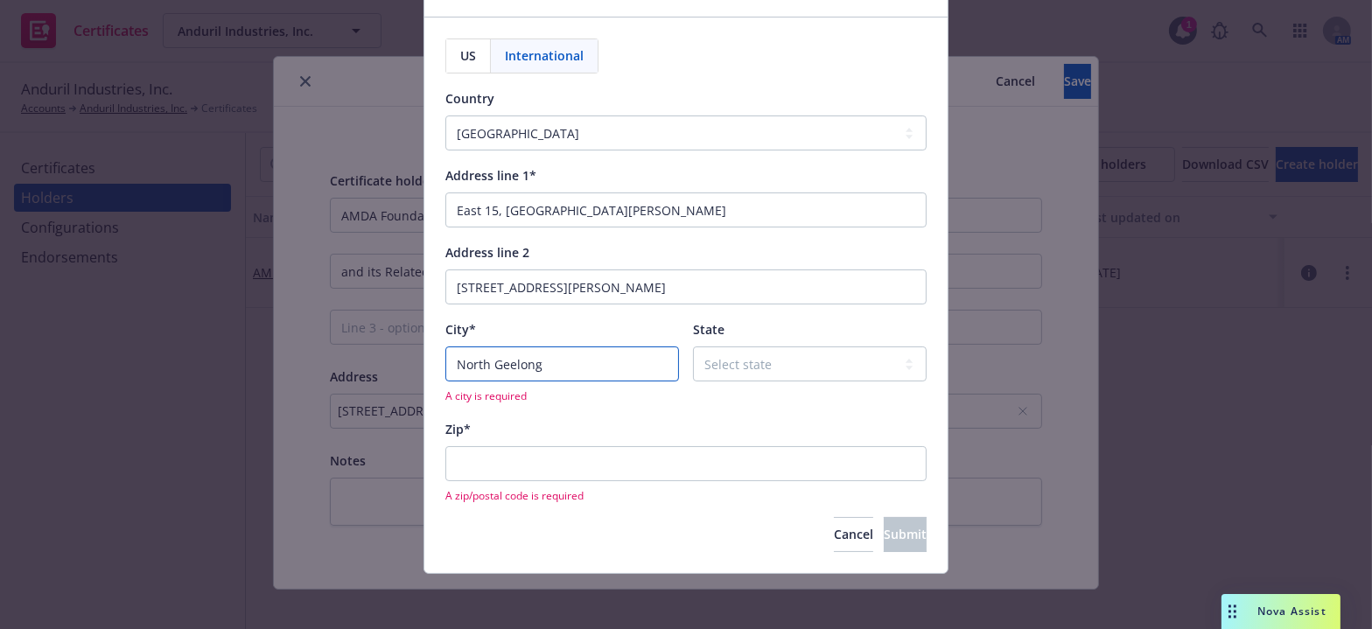
scroll to position [82, 0]
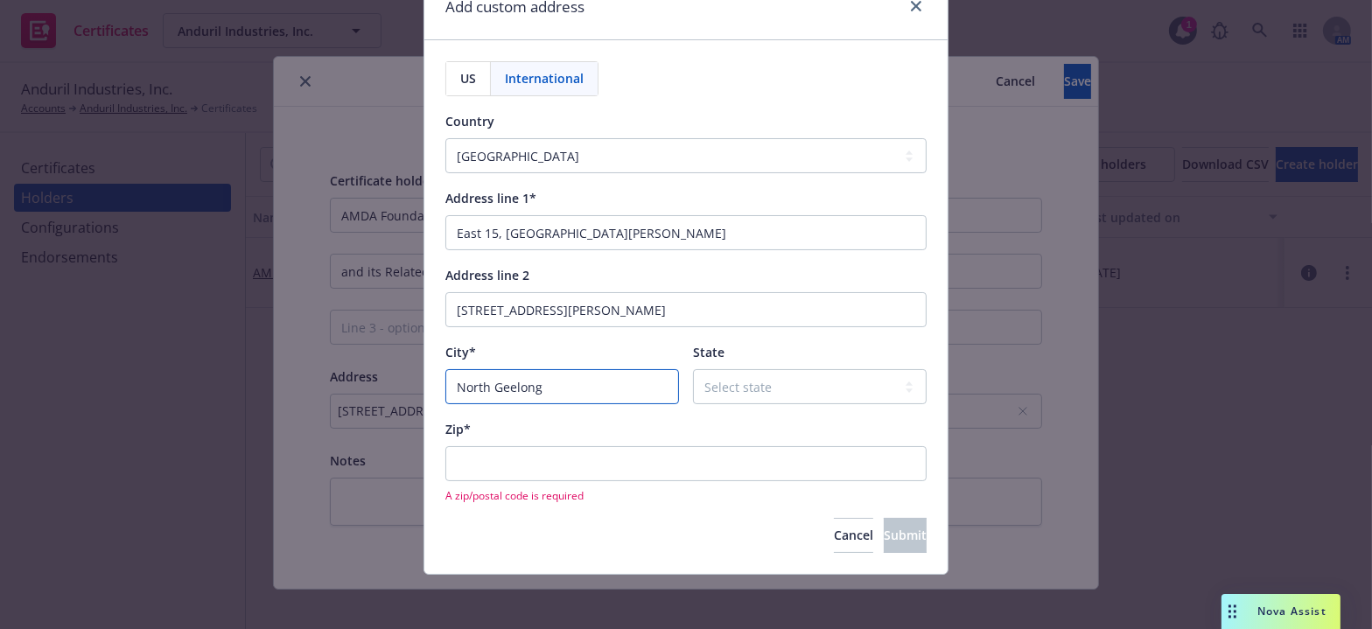
type input "North Geelong"
click at [743, 377] on select "Select state [GEOGRAPHIC_DATA] [GEOGRAPHIC_DATA] [GEOGRAPHIC_DATA] [GEOGRAPHIC_…" at bounding box center [810, 386] width 234 height 35
select select "VIC"
click at [693, 369] on select "Select state [GEOGRAPHIC_DATA] [GEOGRAPHIC_DATA] [GEOGRAPHIC_DATA] [GEOGRAPHIC_…" at bounding box center [810, 386] width 234 height 35
click at [490, 466] on input "Zip*" at bounding box center [685, 463] width 481 height 35
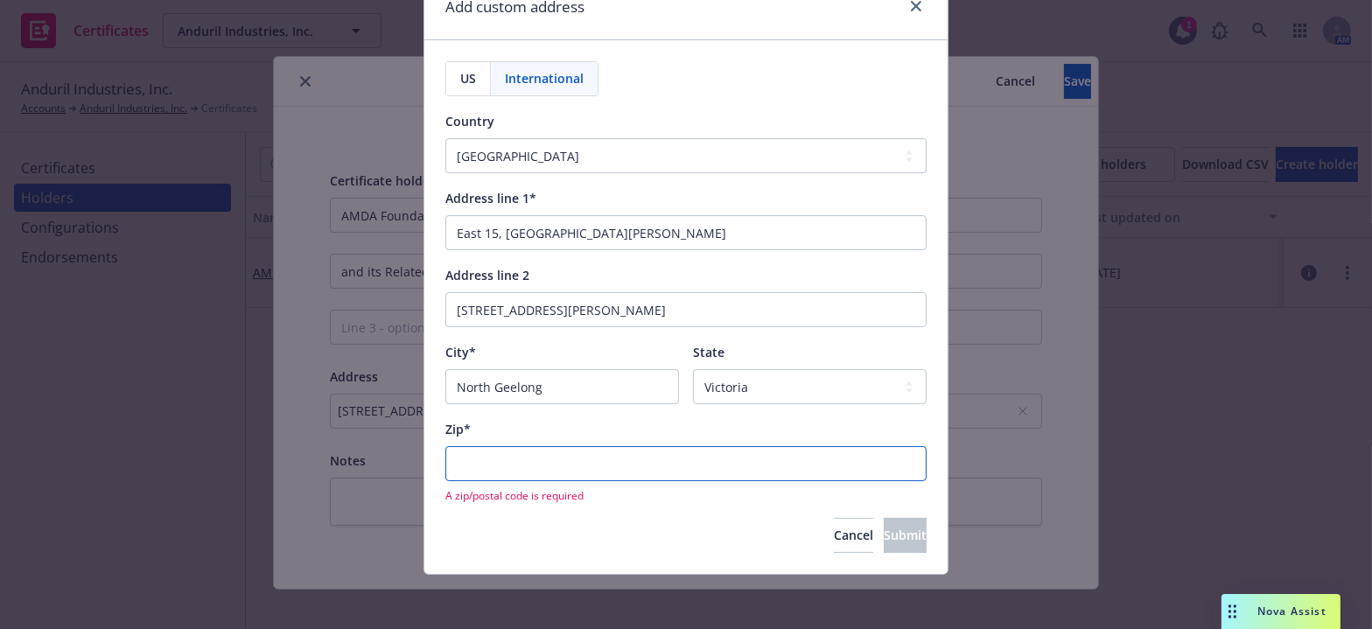
paste input "3215"
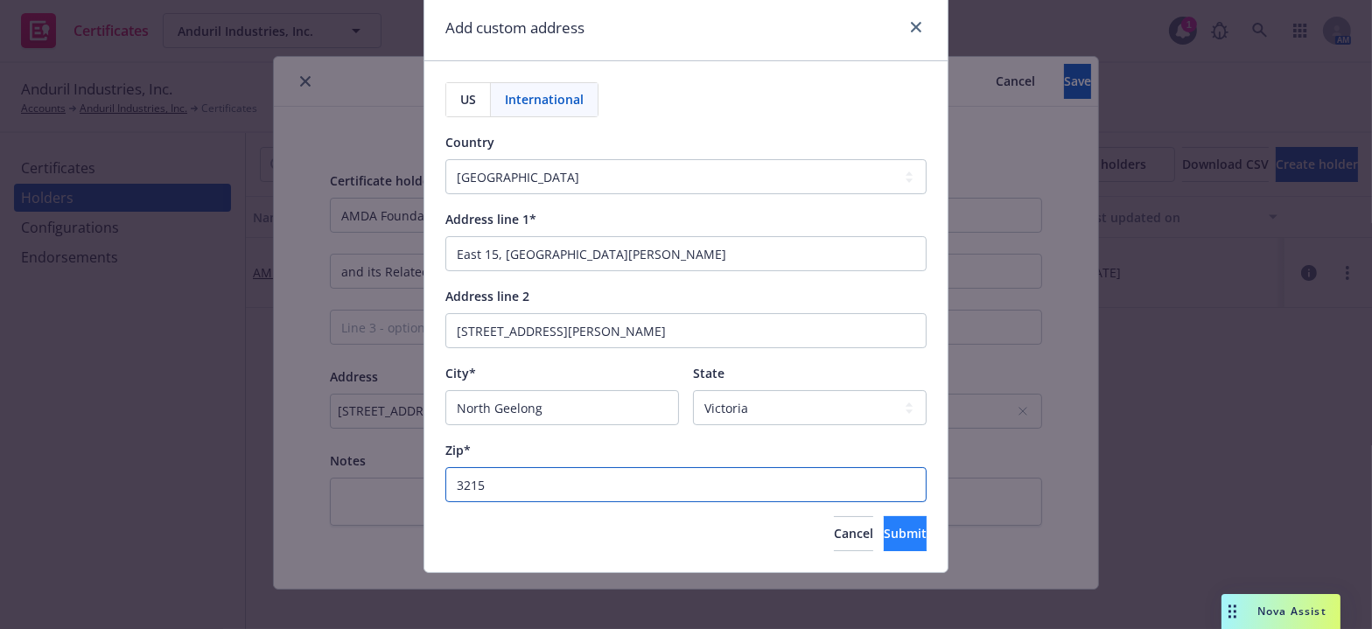
type input "3215"
click at [884, 546] on button "Submit" at bounding box center [905, 533] width 43 height 35
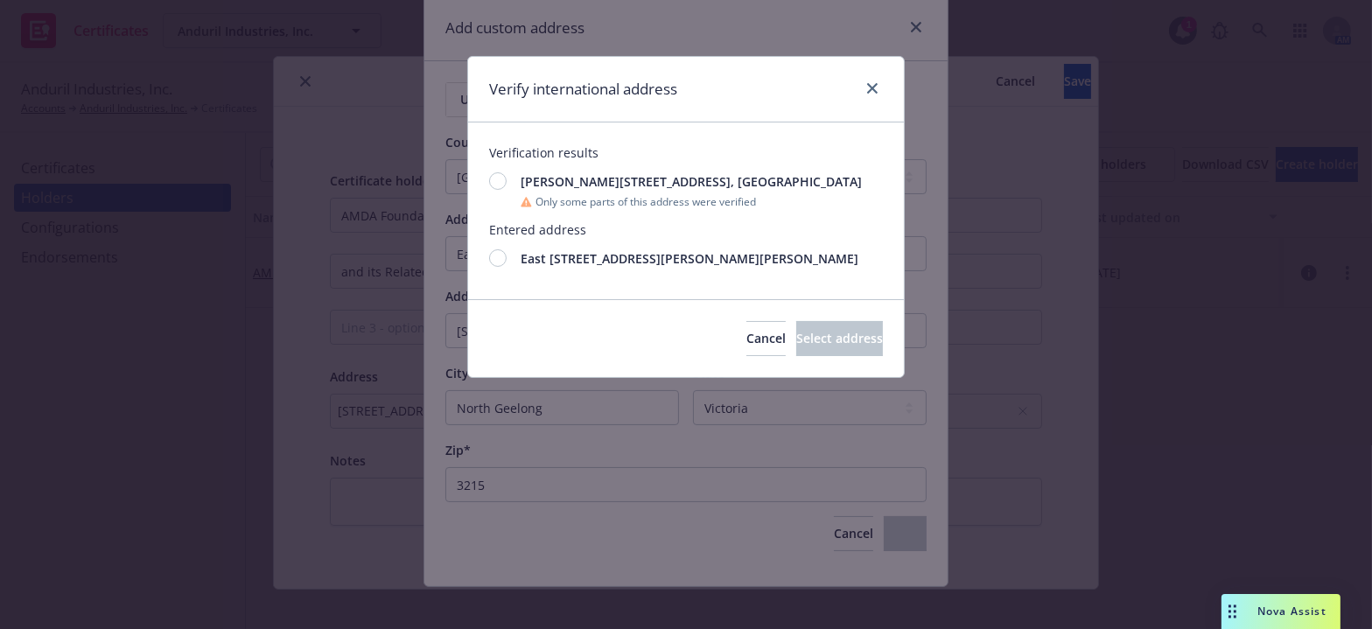
click at [501, 262] on div at bounding box center [498, 258] width 18 height 18
click at [798, 347] on span "Select address" at bounding box center [839, 338] width 87 height 17
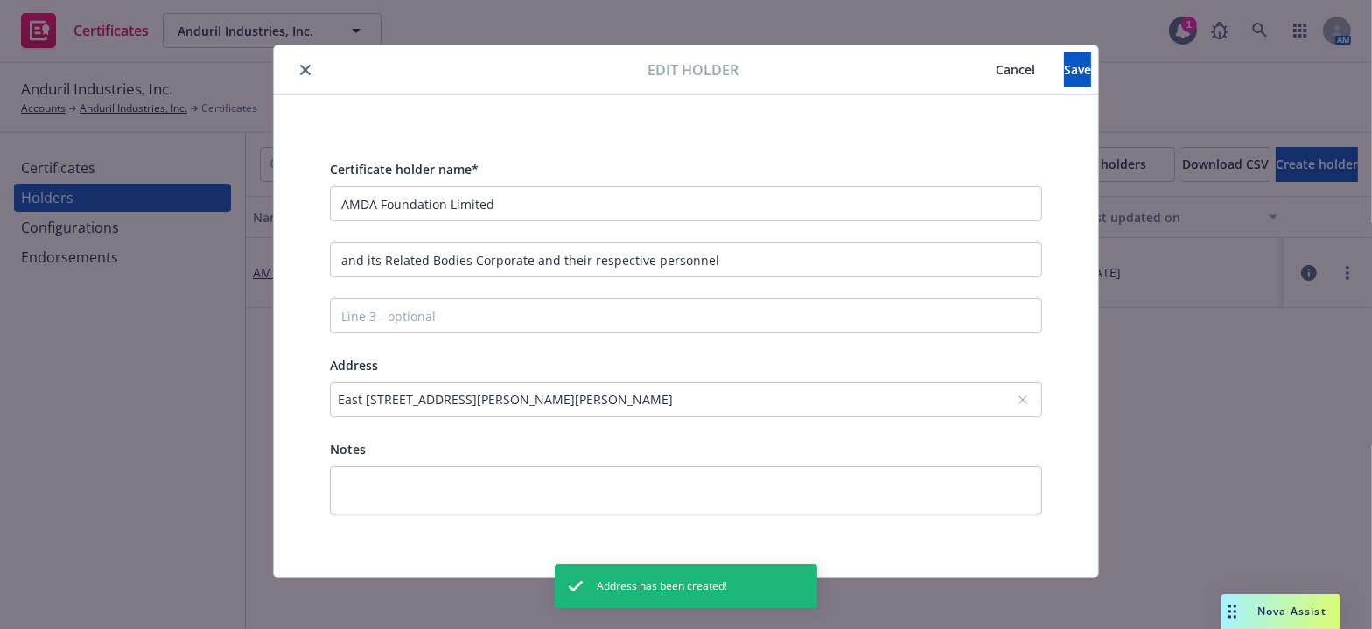
scroll to position [16, 0]
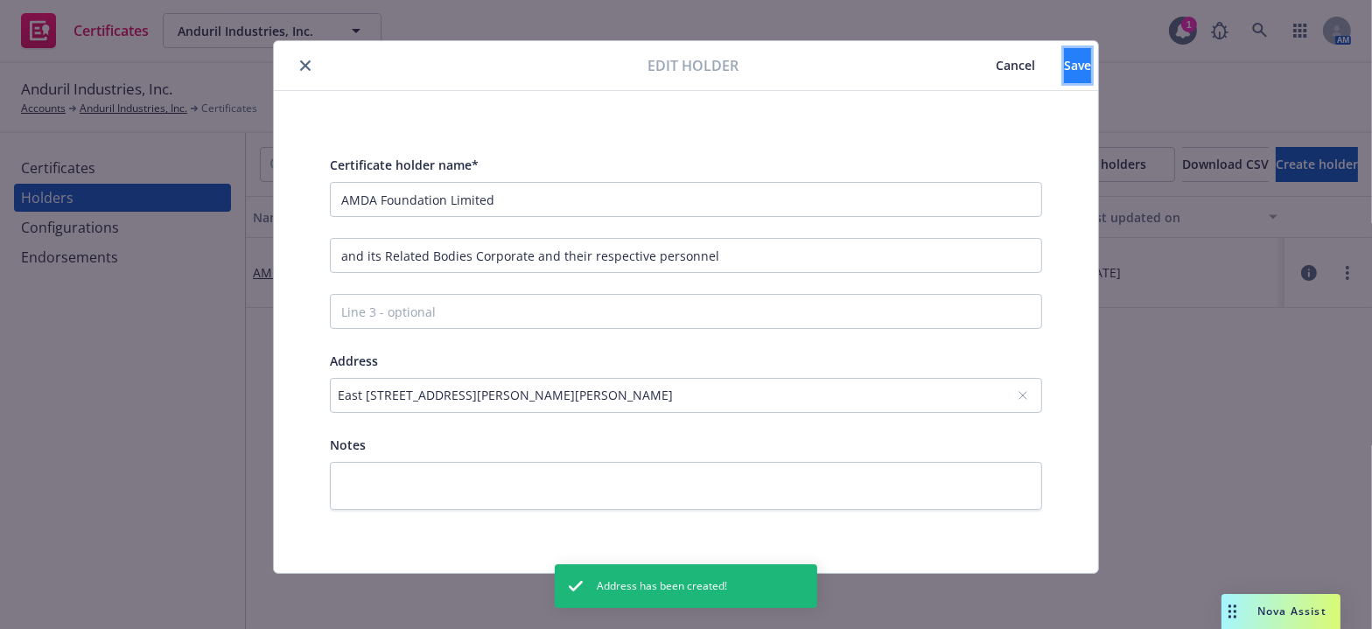
click at [1064, 70] on button "Save" at bounding box center [1077, 65] width 27 height 35
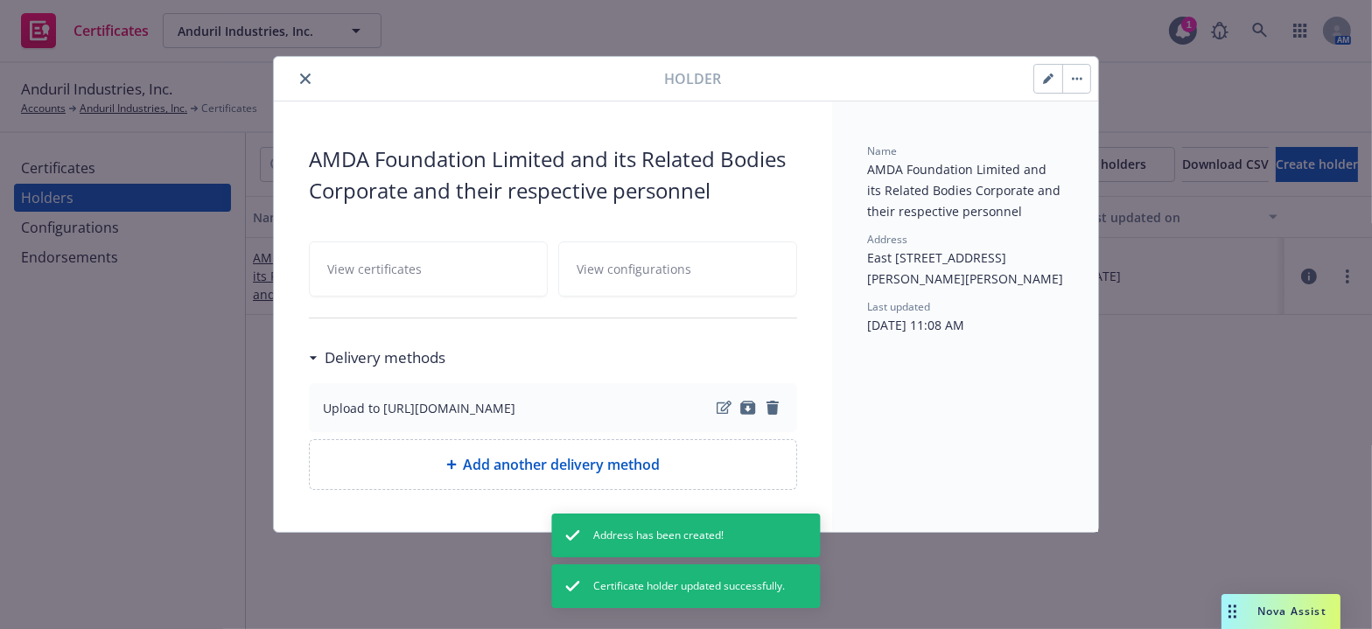
click at [309, 81] on icon "close" at bounding box center [305, 79] width 11 height 11
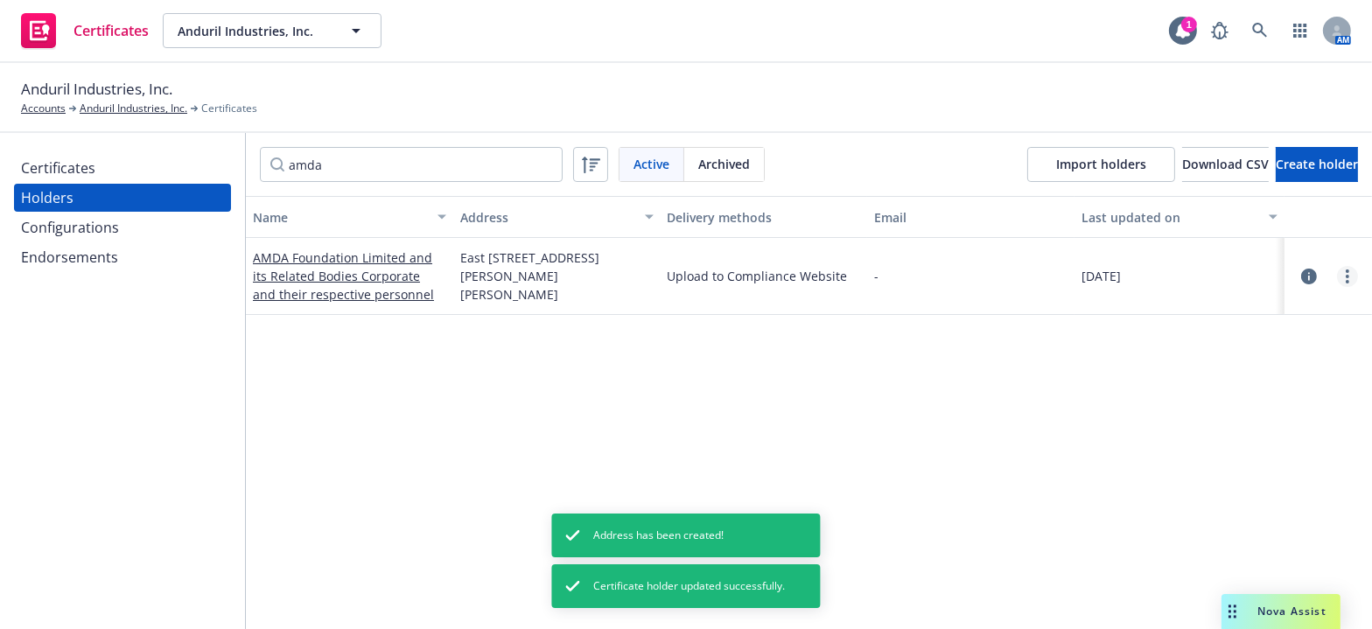
click at [1337, 266] on link "more" at bounding box center [1347, 276] width 21 height 21
click at [1260, 370] on link "View certificates" at bounding box center [1250, 381] width 193 height 35
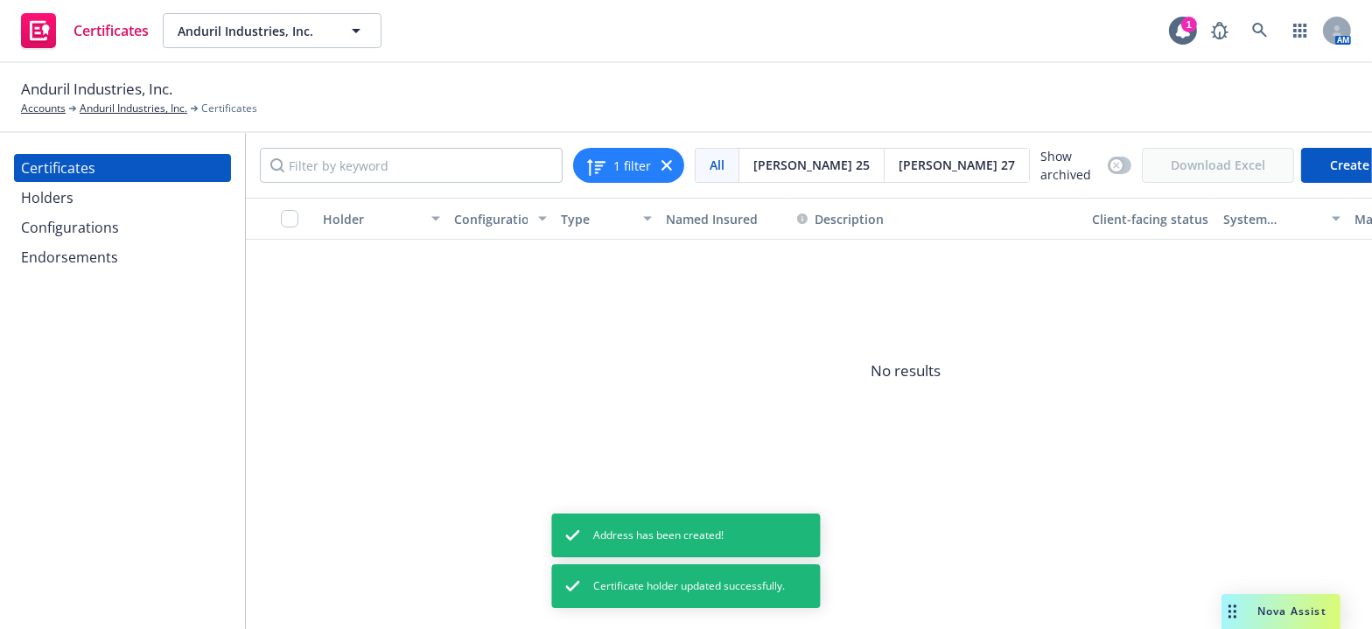
click at [1041, 164] on span "Show archived" at bounding box center [1071, 165] width 60 height 37
click at [1108, 163] on button "button" at bounding box center [1120, 166] width 24 height 18
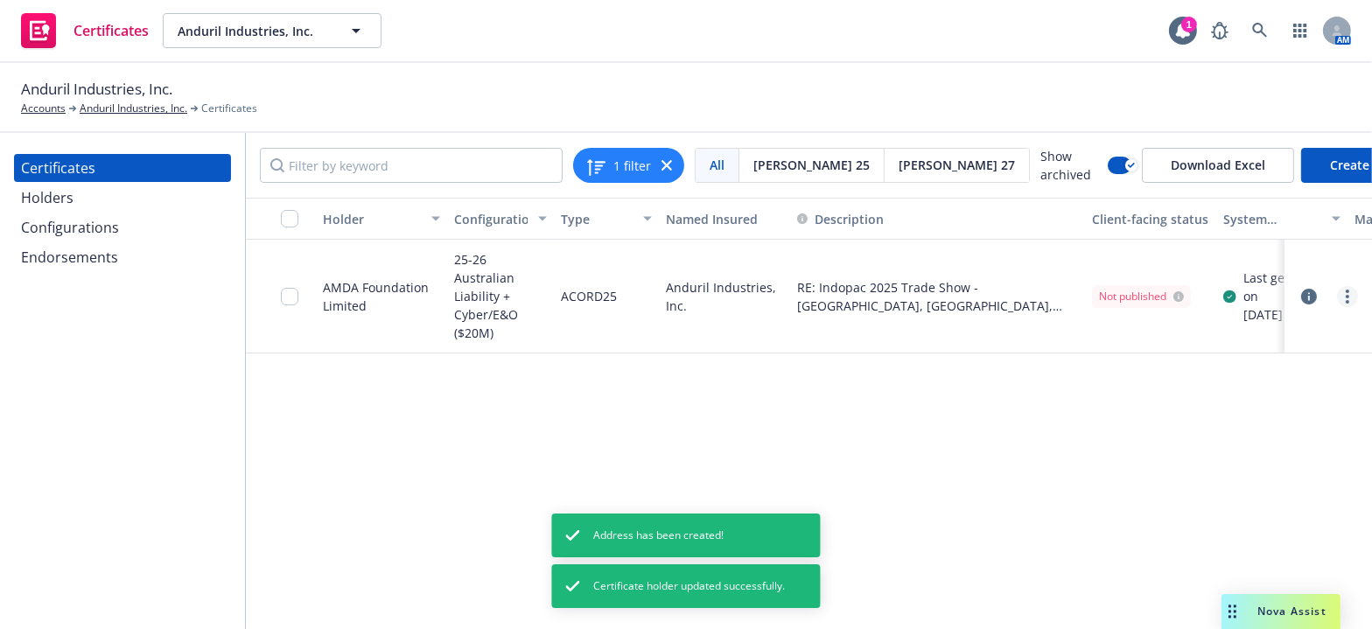
click at [1343, 298] on link "more" at bounding box center [1347, 296] width 21 height 21
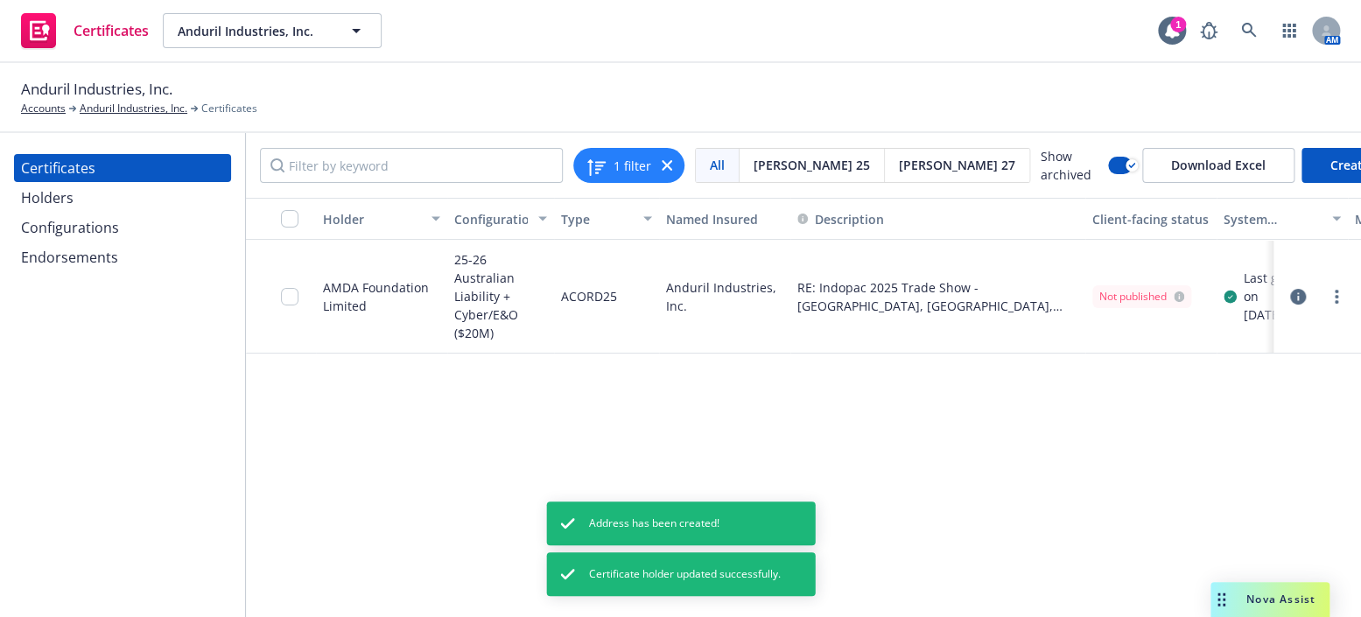
click at [1231, 336] on link "Edit" at bounding box center [1217, 331] width 280 height 35
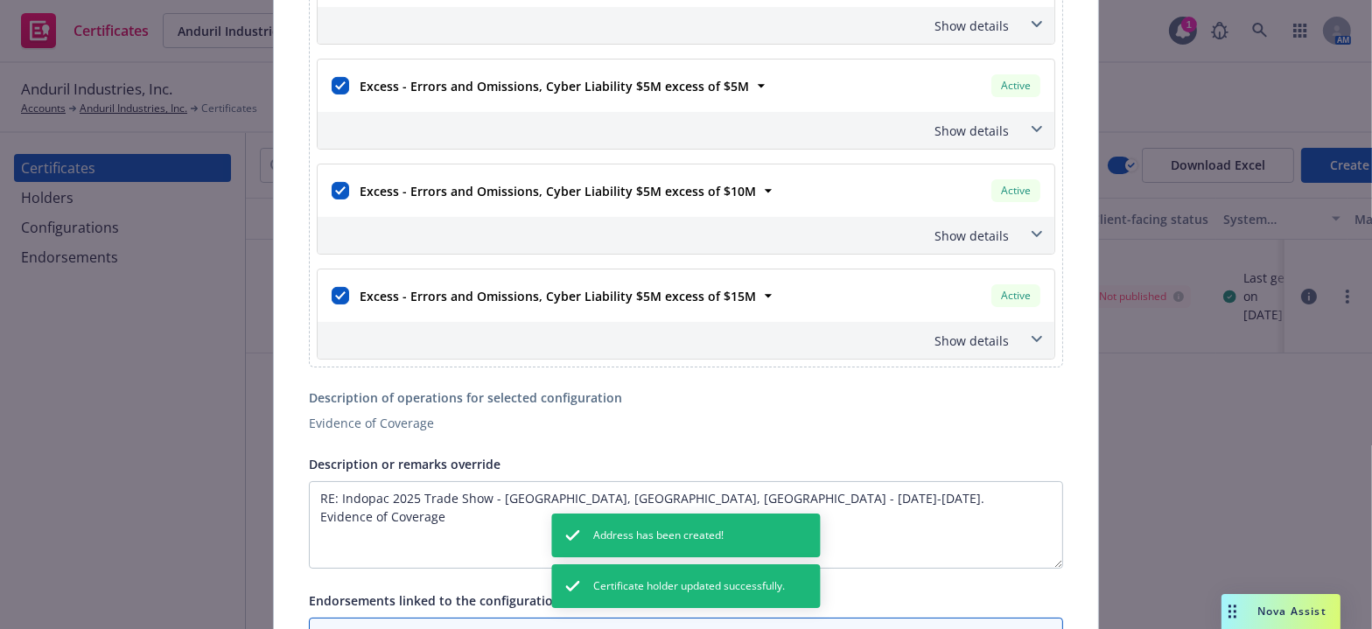
scroll to position [796, 0]
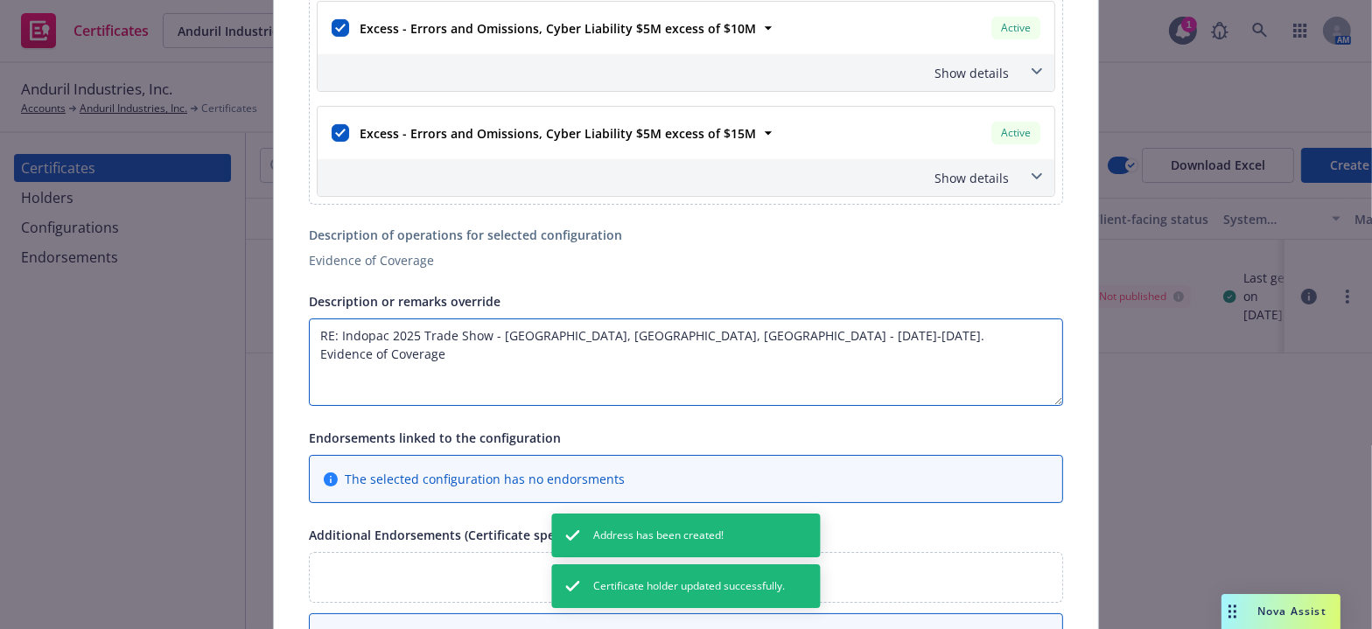
drag, startPoint x: 480, startPoint y: 367, endPoint x: 192, endPoint y: 383, distance: 288.4
click at [192, 383] on div "Edit Acord25 certificate Cancel Save This account has certificates specific not…" at bounding box center [686, 314] width 1372 height 629
paste textarea "The Certificate Holder is included as an additional insured as required by a wr…"
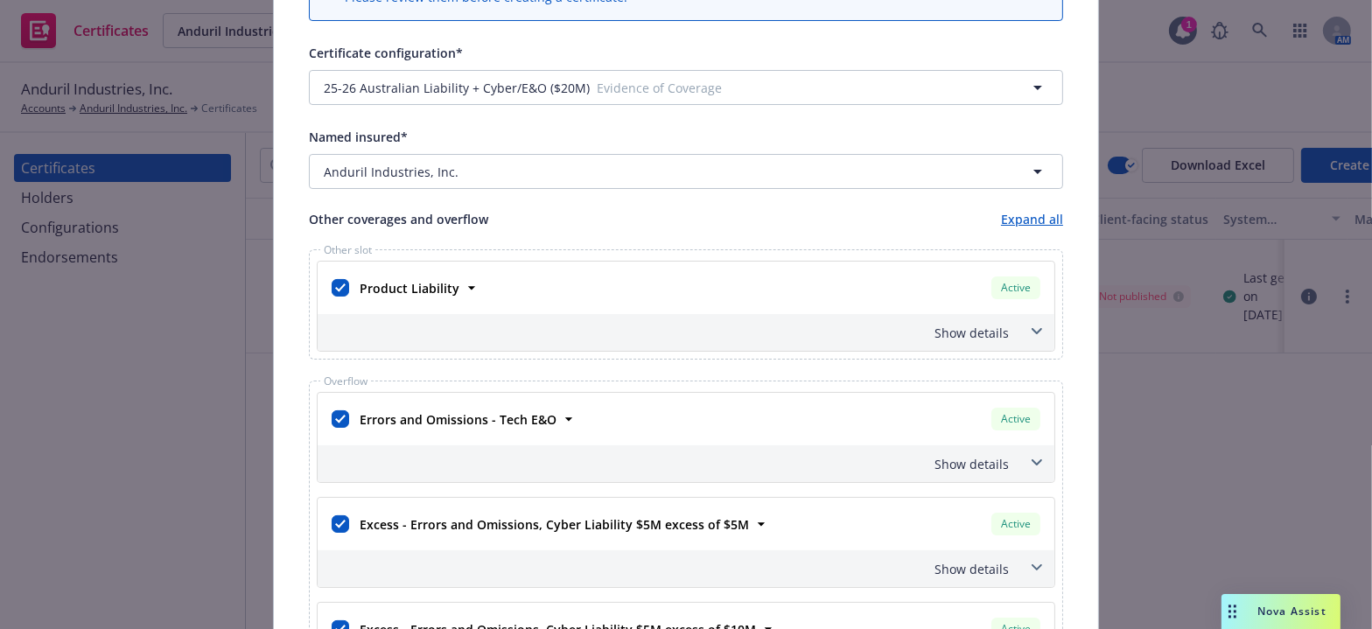
scroll to position [318, 0]
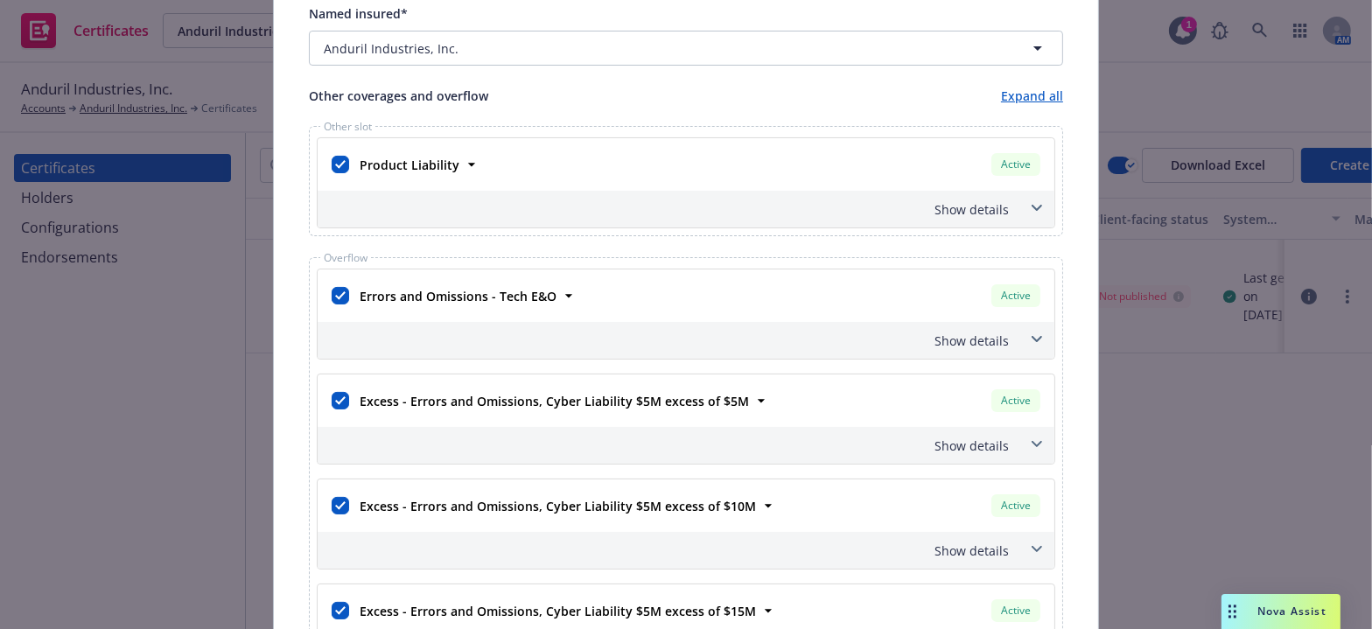
type textarea "RE: Indopac 2025 Trade Show - [GEOGRAPHIC_DATA], [GEOGRAPHIC_DATA], [GEOGRAPHIC…"
drag, startPoint x: 971, startPoint y: 207, endPoint x: 962, endPoint y: 228, distance: 22.8
click at [970, 218] on div "Show details" at bounding box center [686, 209] width 737 height 37
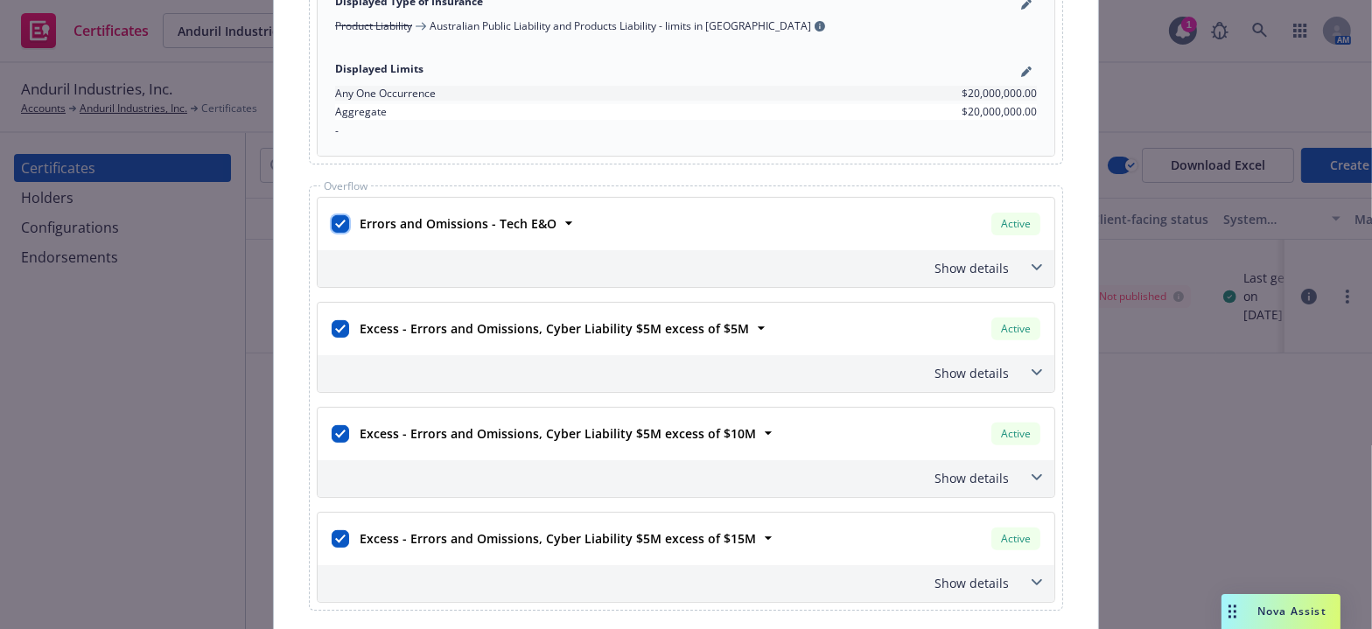
click at [337, 221] on input "checkbox" at bounding box center [341, 224] width 18 height 18
checkbox input "false"
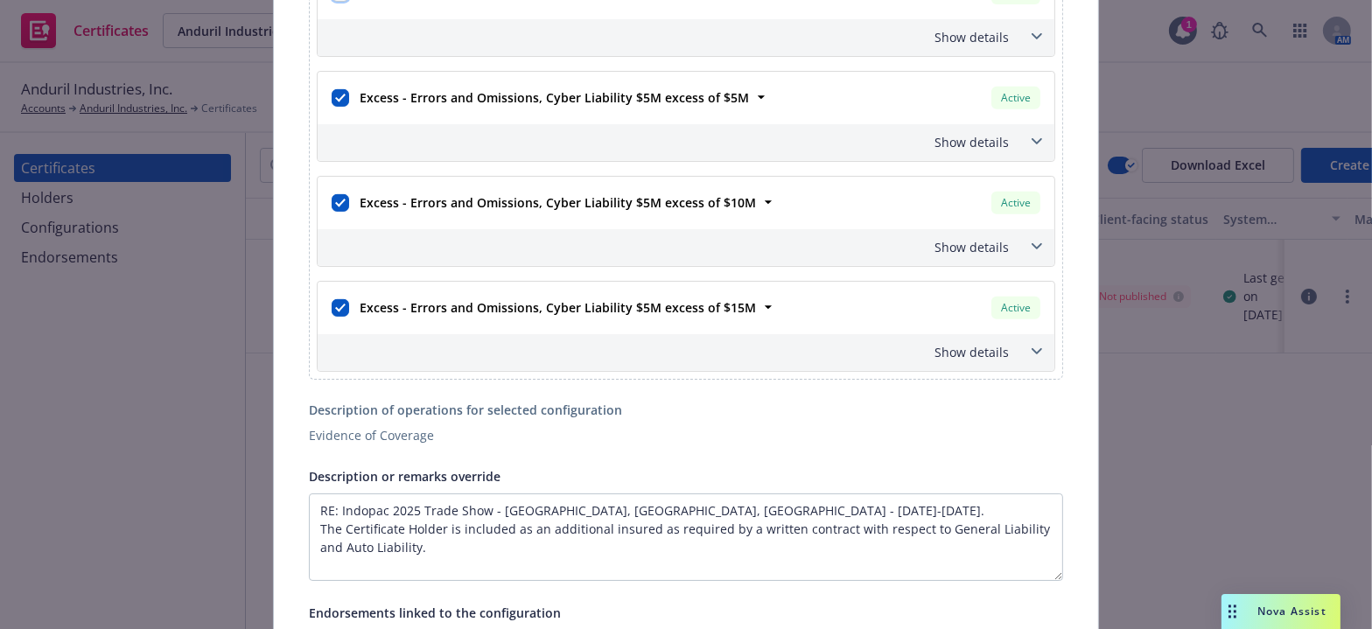
scroll to position [875, 0]
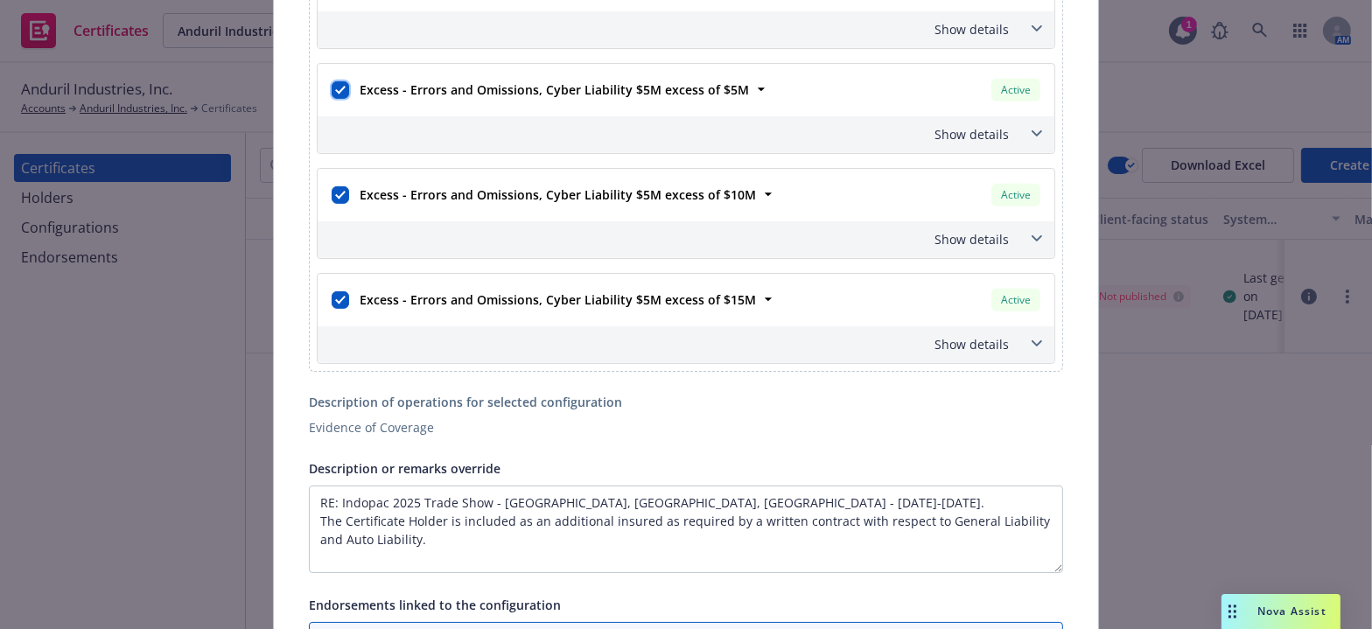
click at [336, 86] on input "checkbox" at bounding box center [341, 90] width 18 height 18
checkbox input "false"
click at [333, 193] on input "checkbox" at bounding box center [341, 195] width 18 height 18
checkbox input "false"
click at [336, 294] on input "checkbox" at bounding box center [341, 300] width 18 height 18
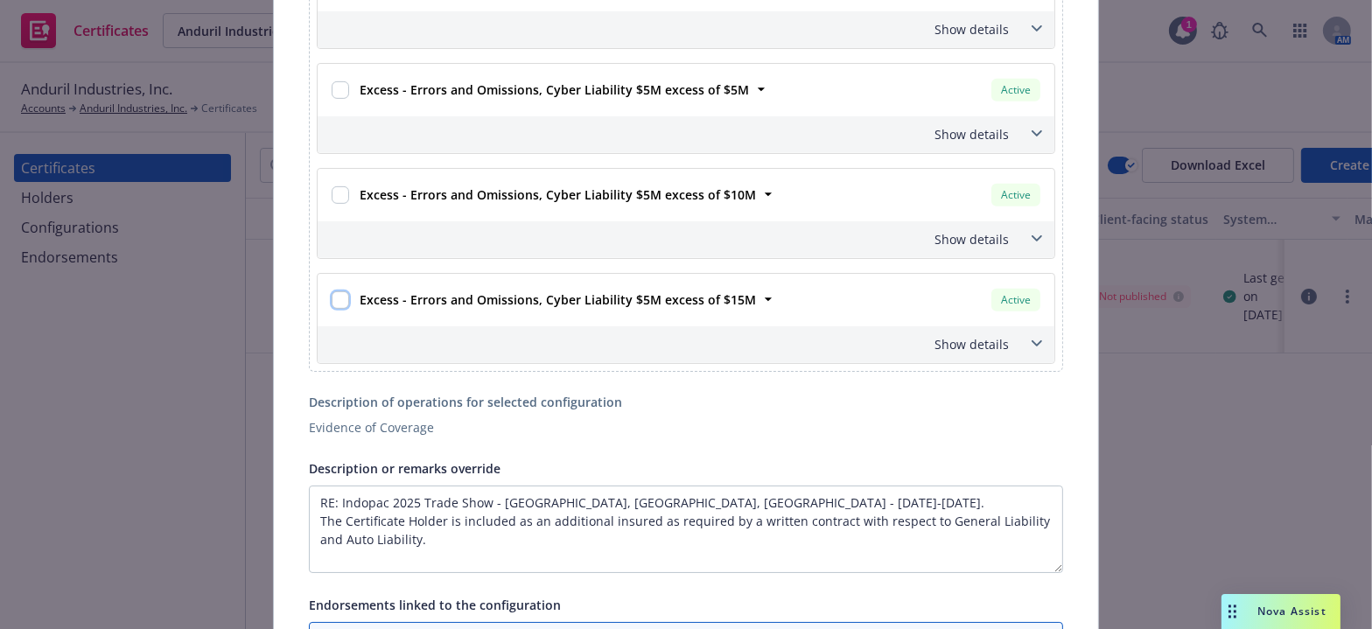
checkbox input "false"
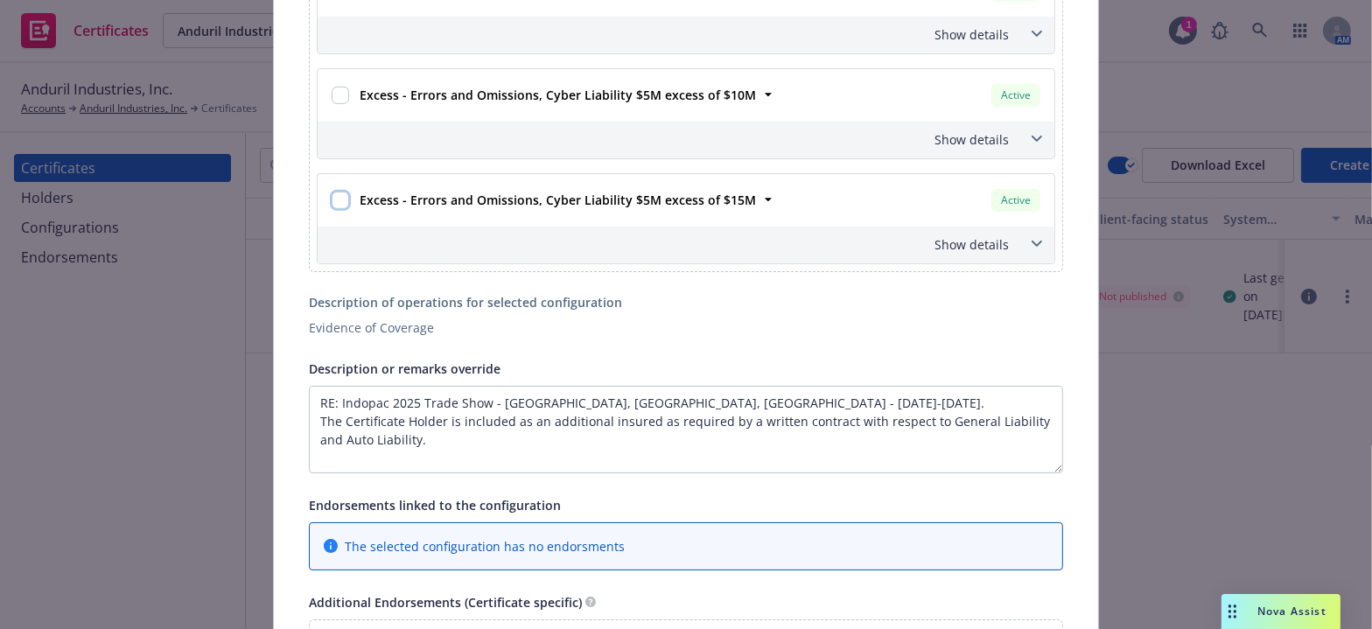
scroll to position [1034, 0]
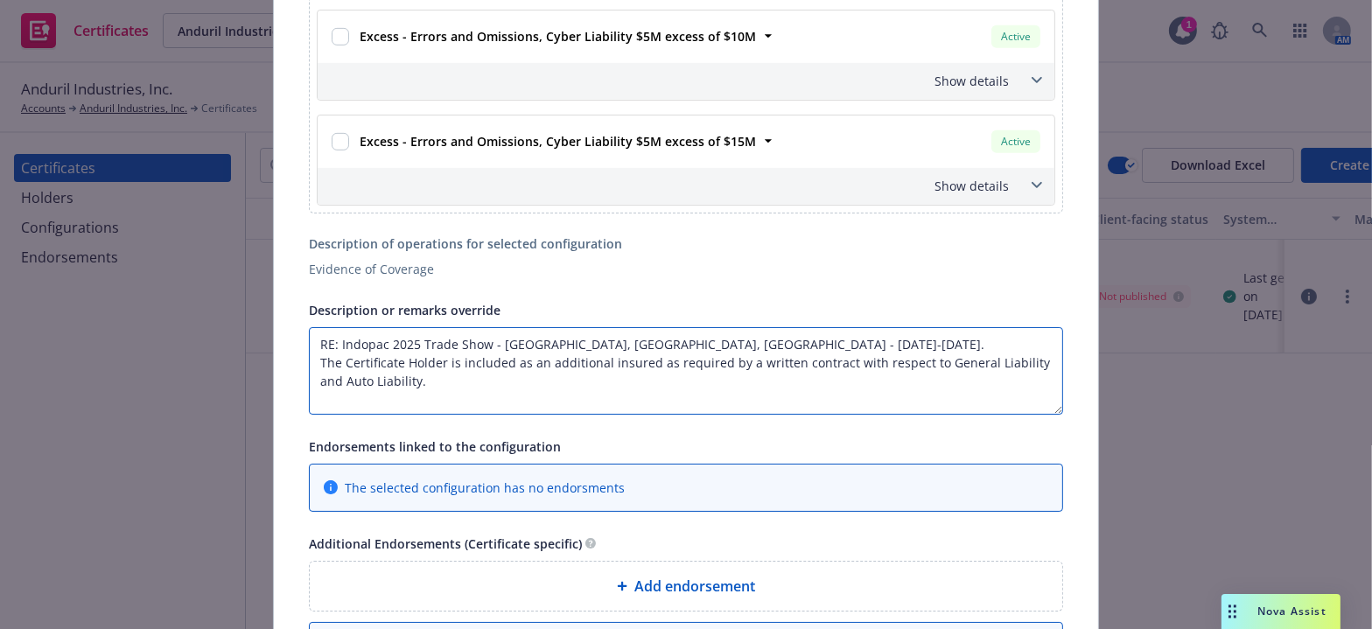
drag, startPoint x: 472, startPoint y: 369, endPoint x: 509, endPoint y: 361, distance: 38.6
click at [509, 362] on textarea "RE: Indopac 2025 Trade Show - [GEOGRAPHIC_DATA], [GEOGRAPHIC_DATA], [GEOGRAPHIC…" at bounding box center [686, 371] width 754 height 88
click at [581, 388] on textarea "RE: Indopac 2025 Trade Show - [GEOGRAPHIC_DATA], [GEOGRAPHIC_DATA], [GEOGRAPHIC…" at bounding box center [686, 371] width 754 height 88
drag, startPoint x: 838, startPoint y: 387, endPoint x: 925, endPoint y: 359, distance: 91.1
click at [925, 359] on textarea "RE: Indopac 2025 Trade Show - [GEOGRAPHIC_DATA], [GEOGRAPHIC_DATA], [GEOGRAPHIC…" at bounding box center [686, 371] width 754 height 88
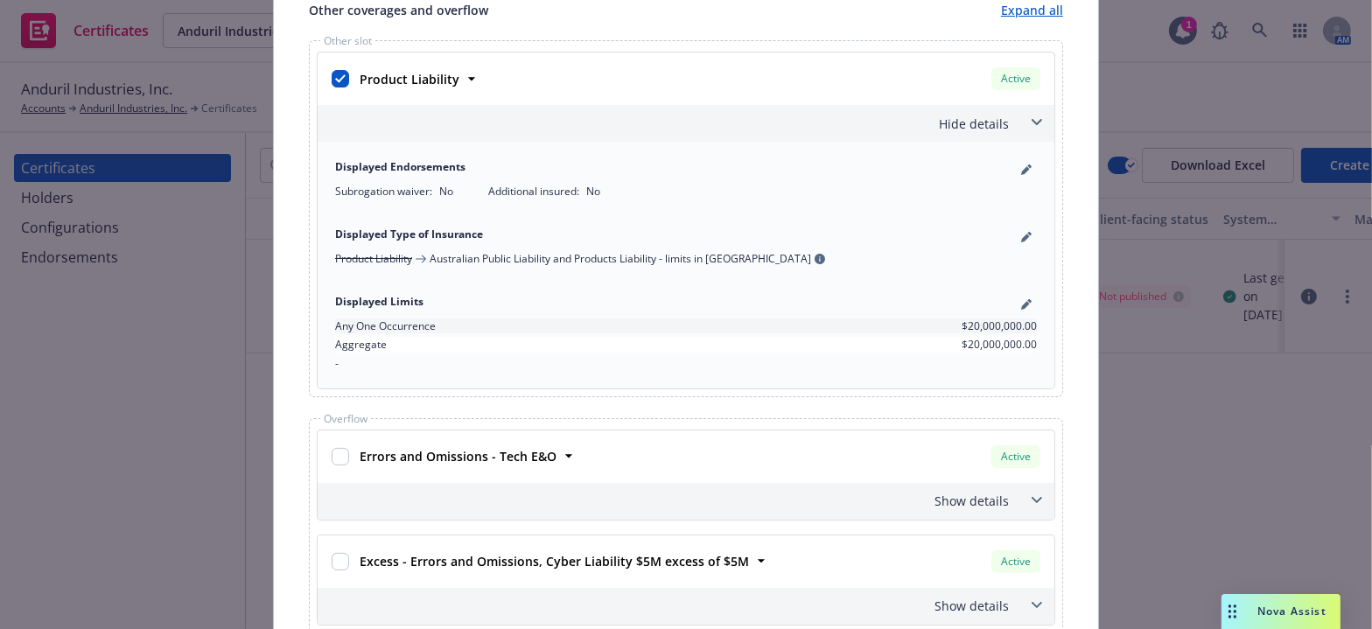
scroll to position [397, 0]
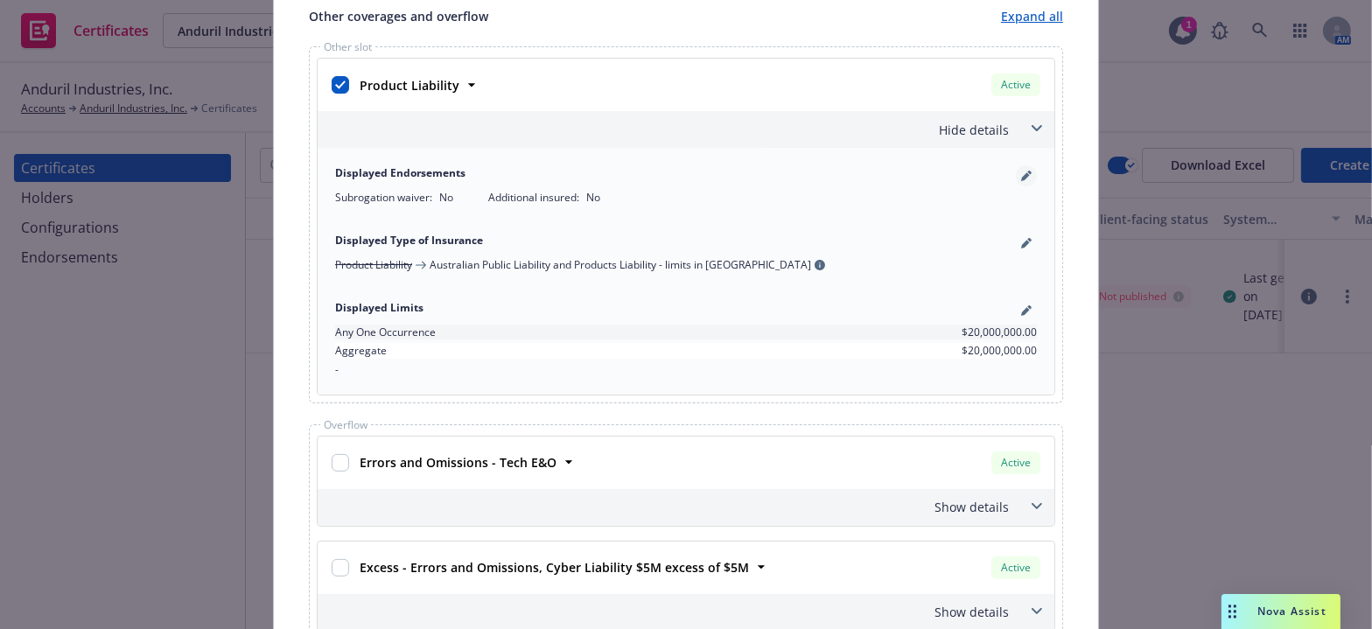
type textarea "RE: Indopac 2025 Trade Show - [GEOGRAPHIC_DATA], [GEOGRAPHIC_DATA], [GEOGRAPHIC…"
click at [1017, 166] on link "pencil" at bounding box center [1026, 175] width 21 height 21
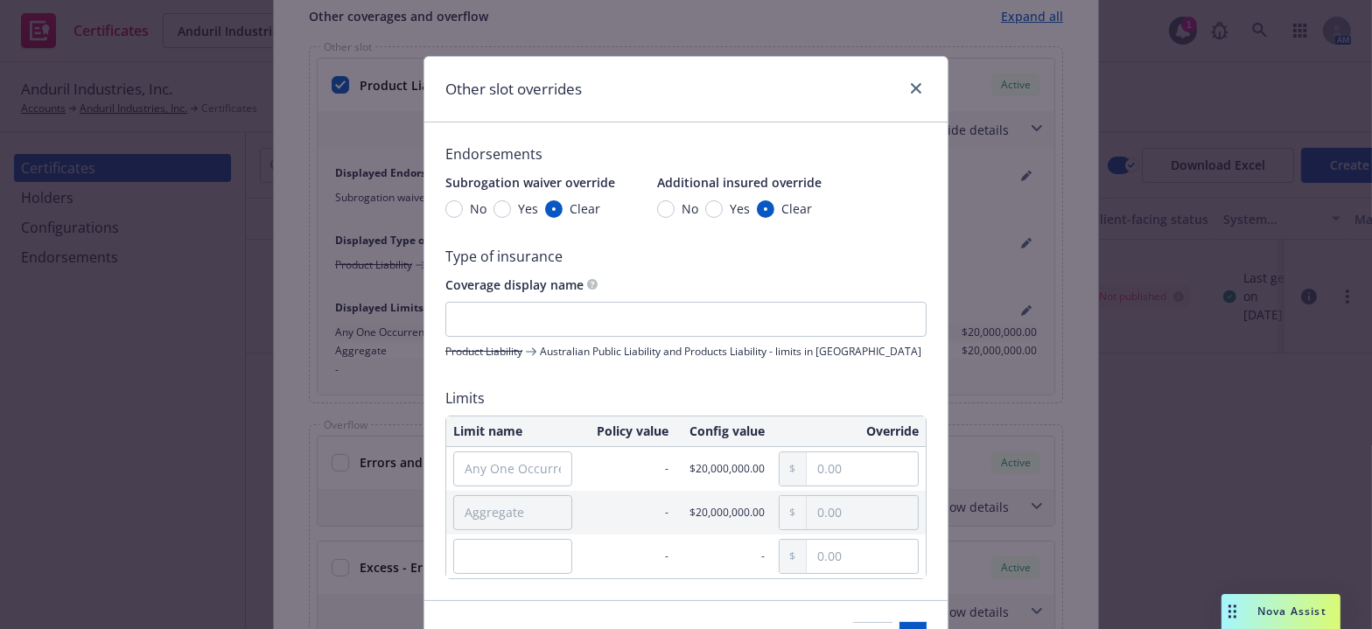
click at [730, 214] on span "Yes" at bounding box center [740, 209] width 20 height 18
click at [723, 214] on input "Yes" at bounding box center [714, 209] width 18 height 18
radio input "true"
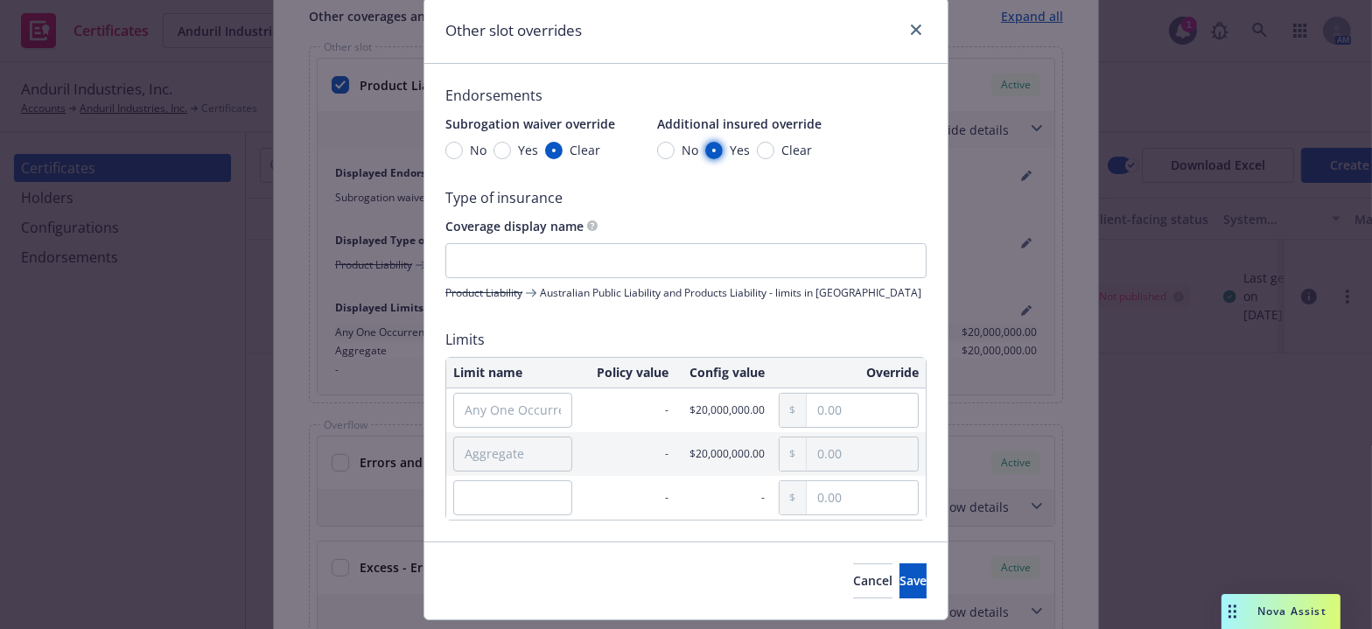
scroll to position [105, 0]
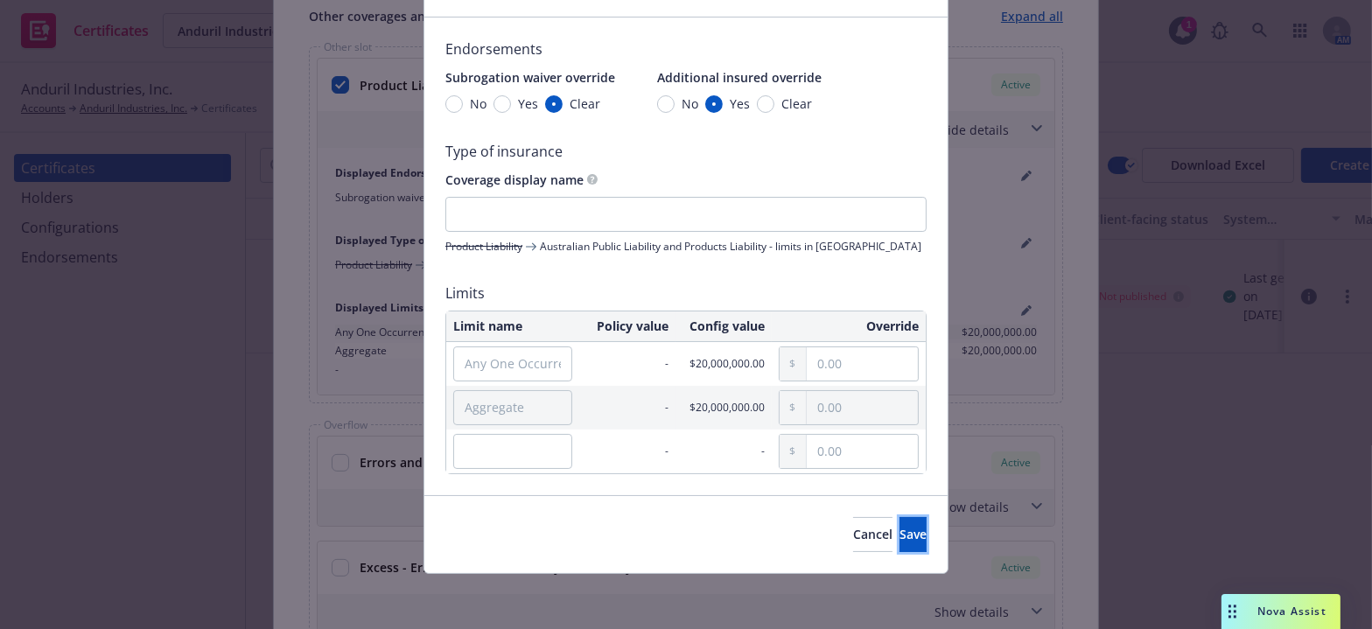
click at [900, 531] on span "Save" at bounding box center [913, 534] width 27 height 17
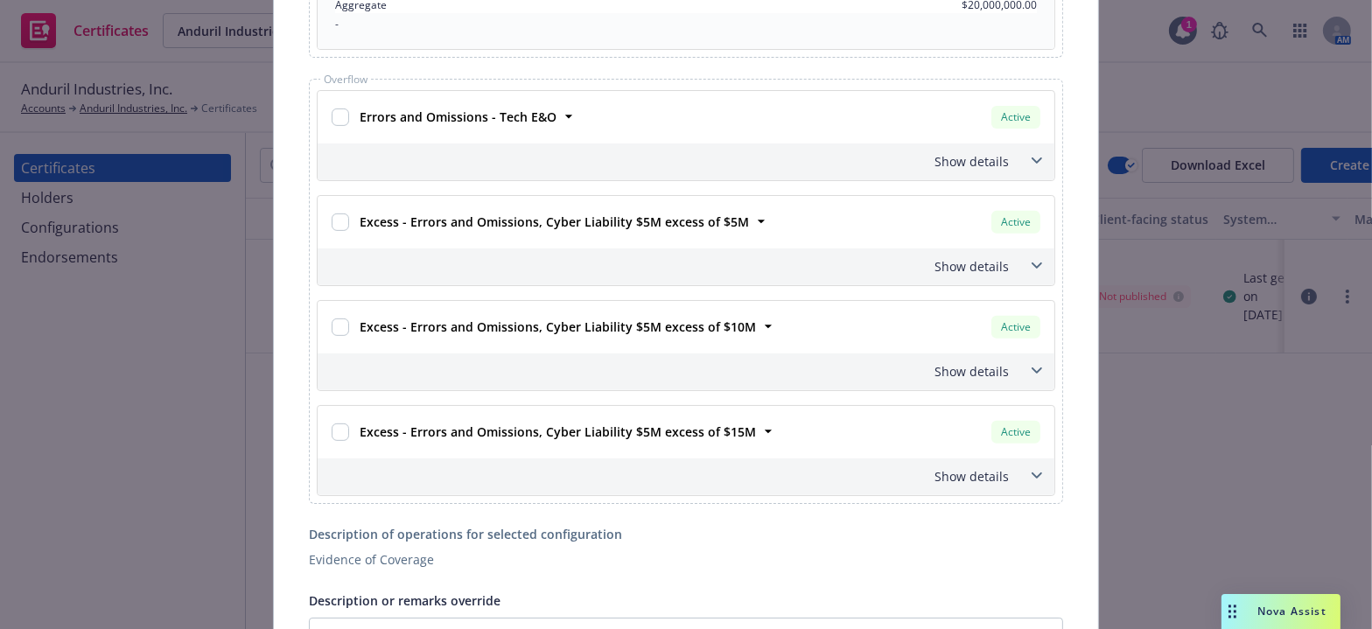
scroll to position [0, 0]
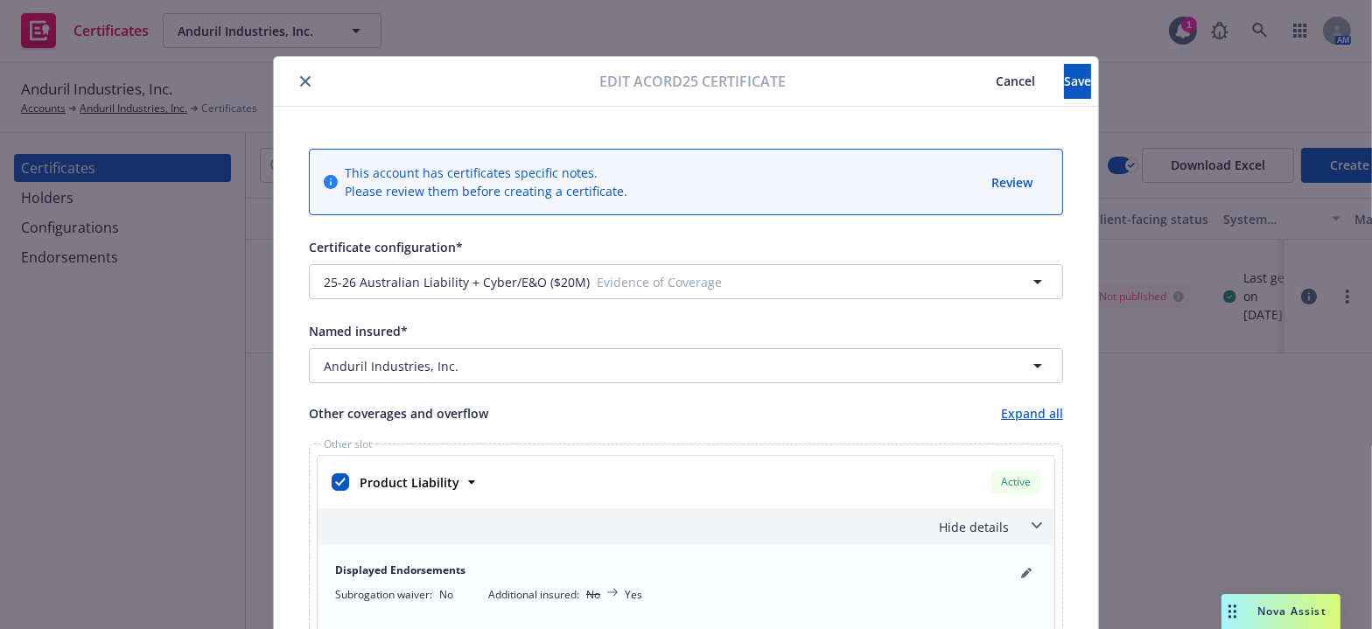
drag, startPoint x: 658, startPoint y: 366, endPoint x: 989, endPoint y: 165, distance: 387.3
click at [1064, 89] on button "Save" at bounding box center [1077, 81] width 27 height 35
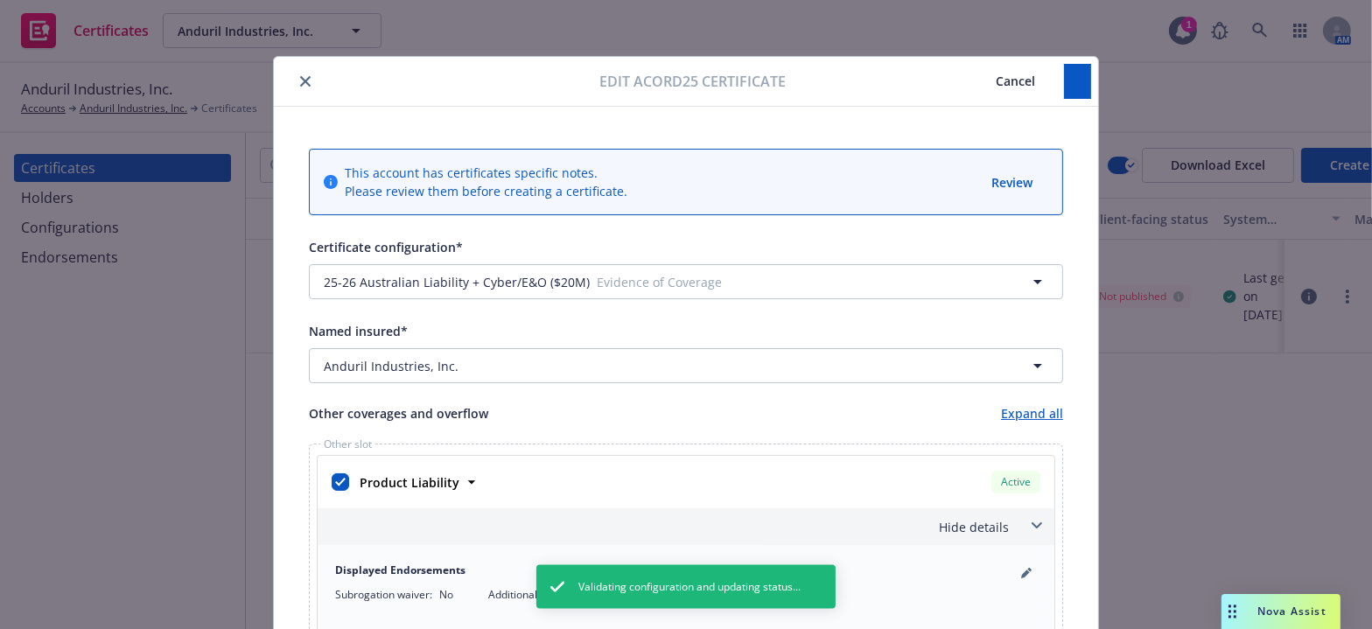
checkbox input "true"
checkbox input "false"
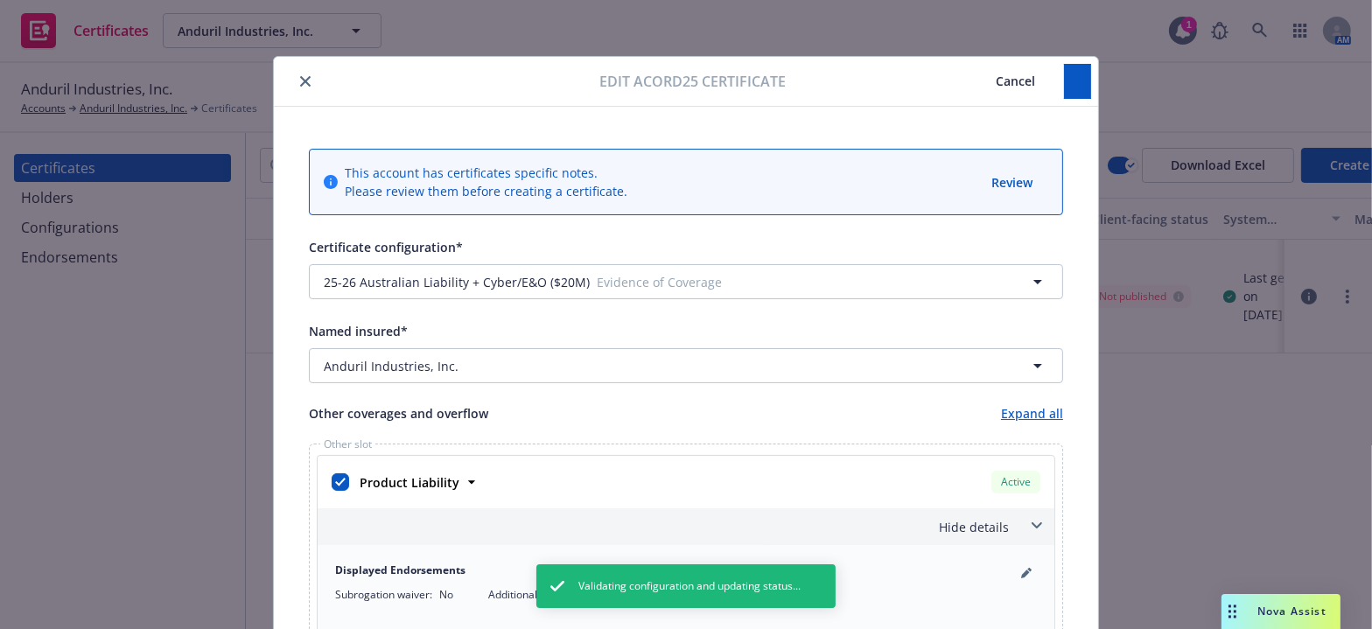
checkbox input "false"
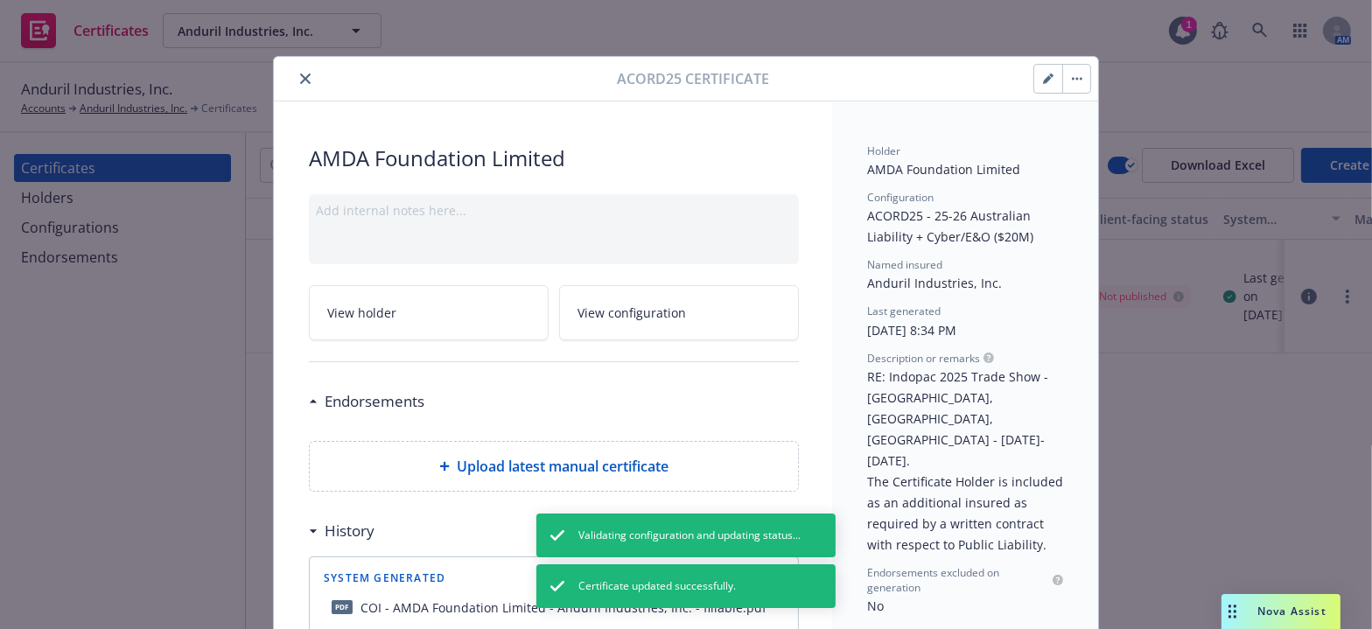
drag, startPoint x: 305, startPoint y: 56, endPoint x: 299, endPoint y: 72, distance: 16.9
click at [305, 58] on div "Acord25 certificate" at bounding box center [686, 79] width 824 height 45
click at [298, 80] on button "close" at bounding box center [305, 78] width 21 height 21
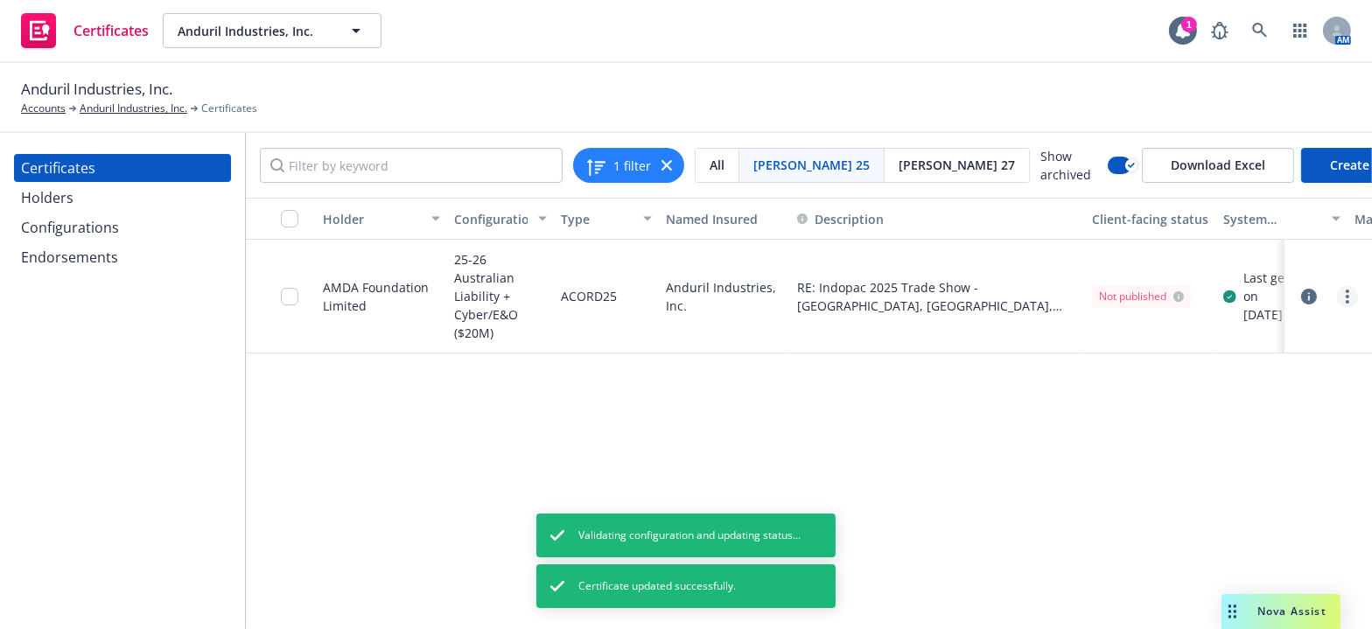
click at [1341, 294] on link "more" at bounding box center [1347, 296] width 21 height 21
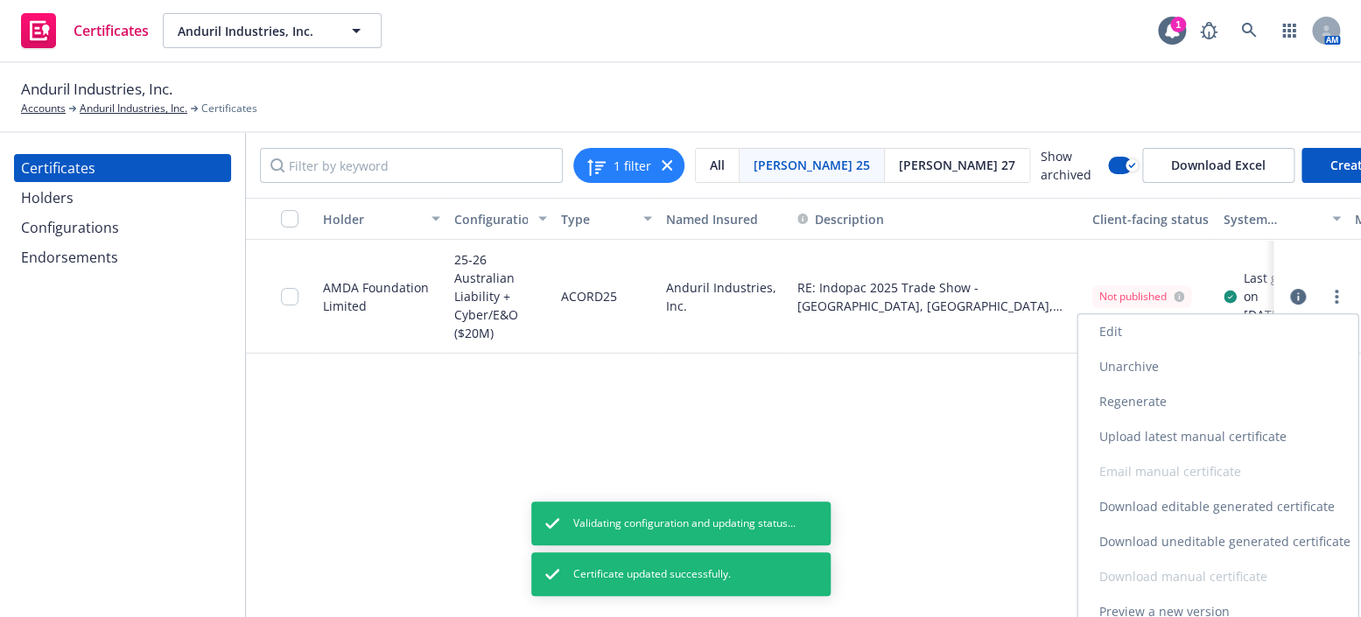
click at [1143, 402] on link "Regenerate" at bounding box center [1217, 401] width 280 height 35
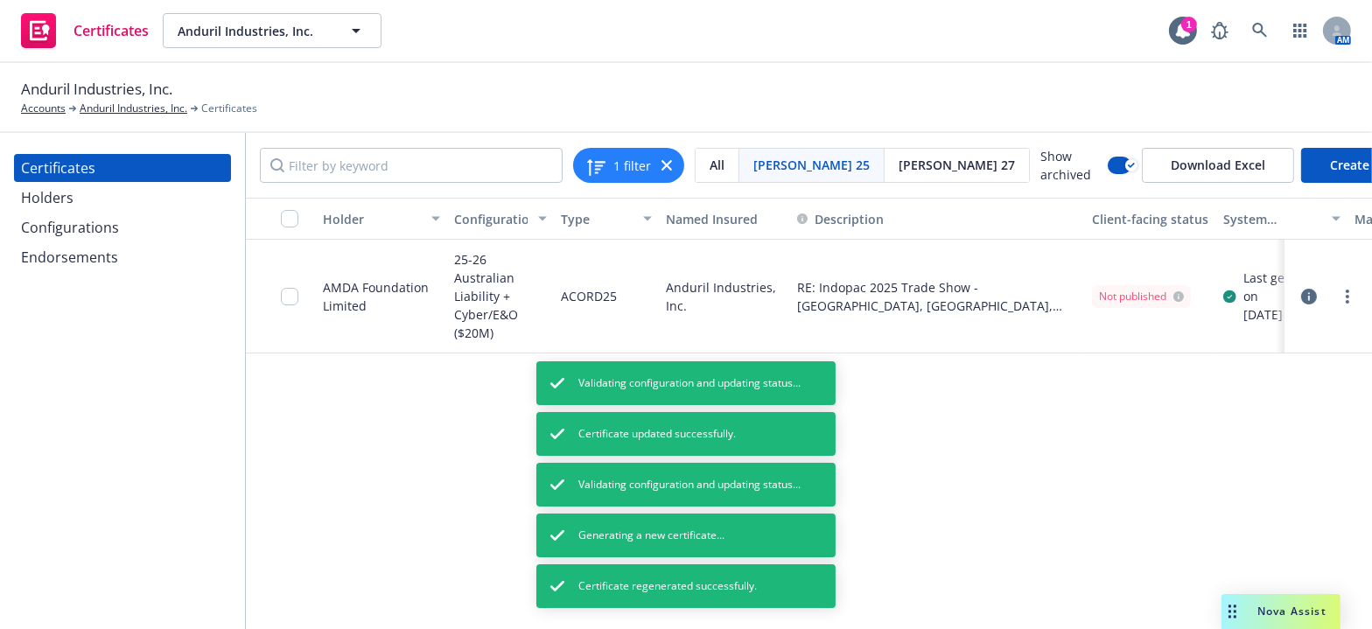
click at [1308, 291] on icon "button" at bounding box center [1309, 297] width 16 height 16
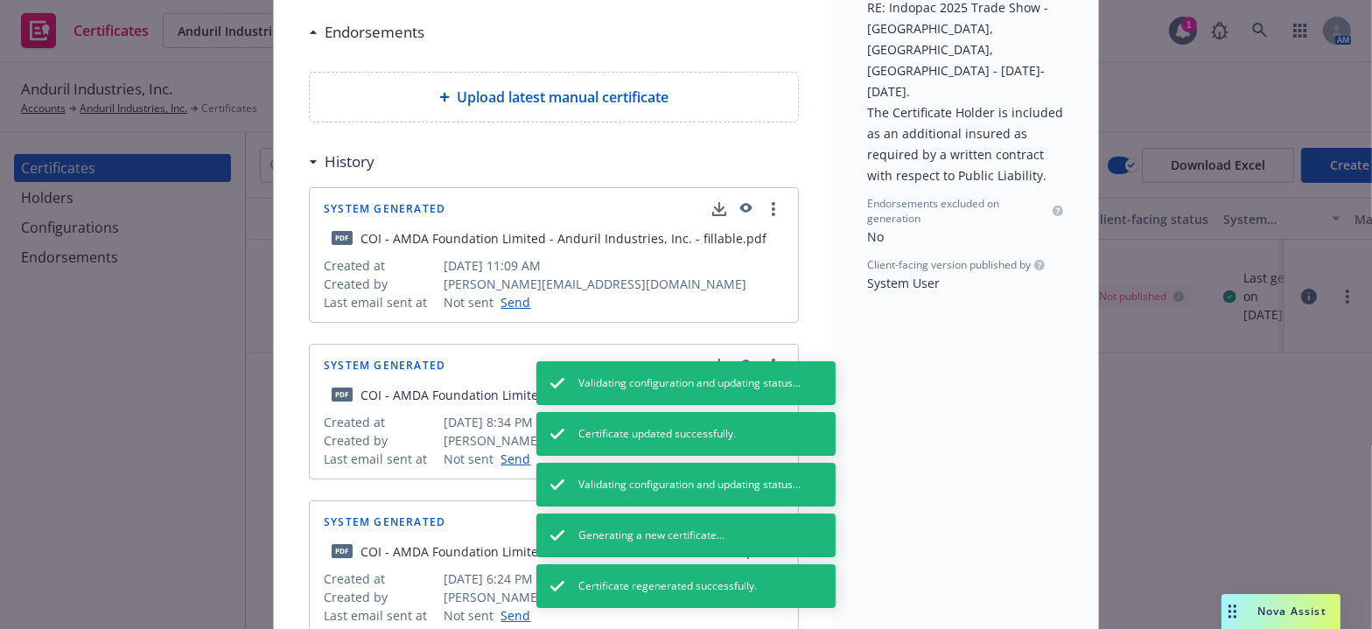
scroll to position [397, 0]
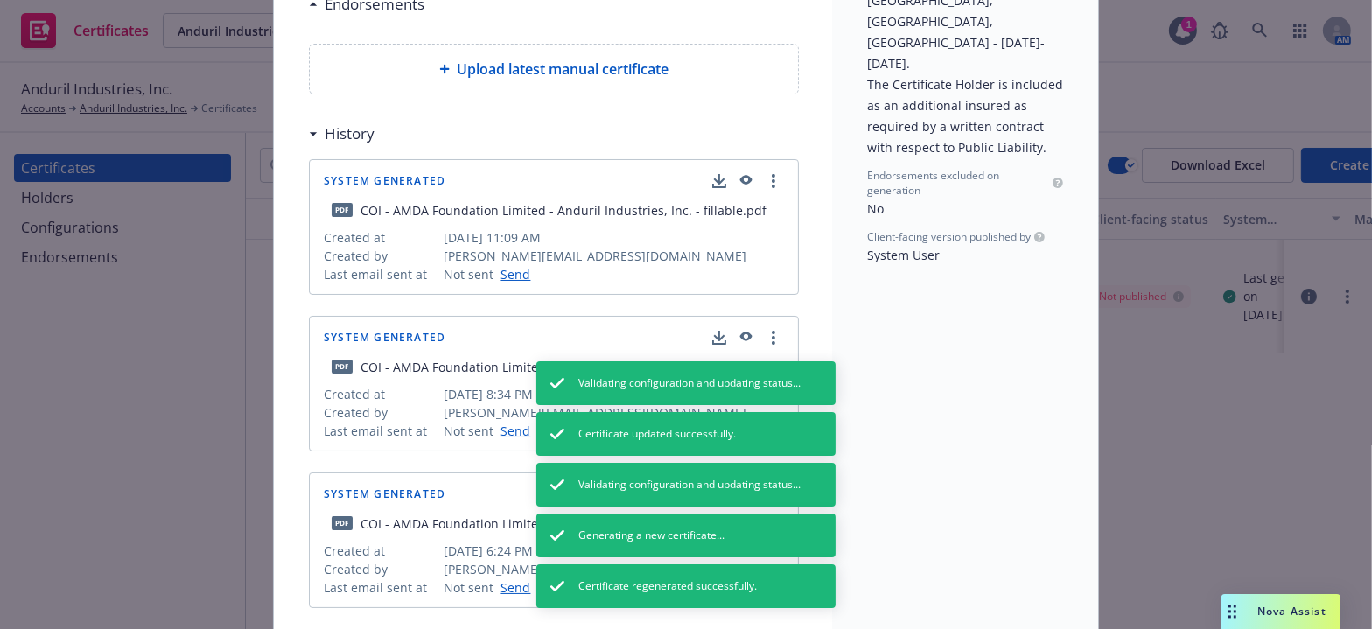
click at [714, 183] on icon "button" at bounding box center [719, 179] width 11 height 11
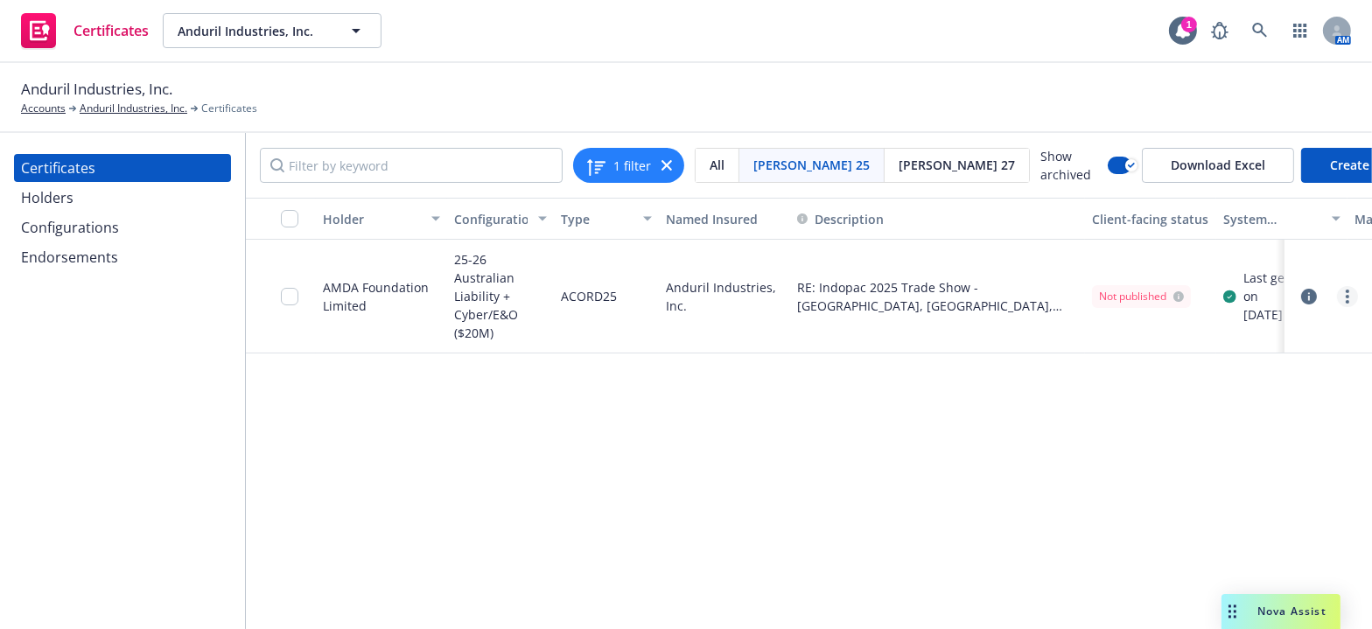
click at [1345, 291] on link "more" at bounding box center [1347, 296] width 21 height 21
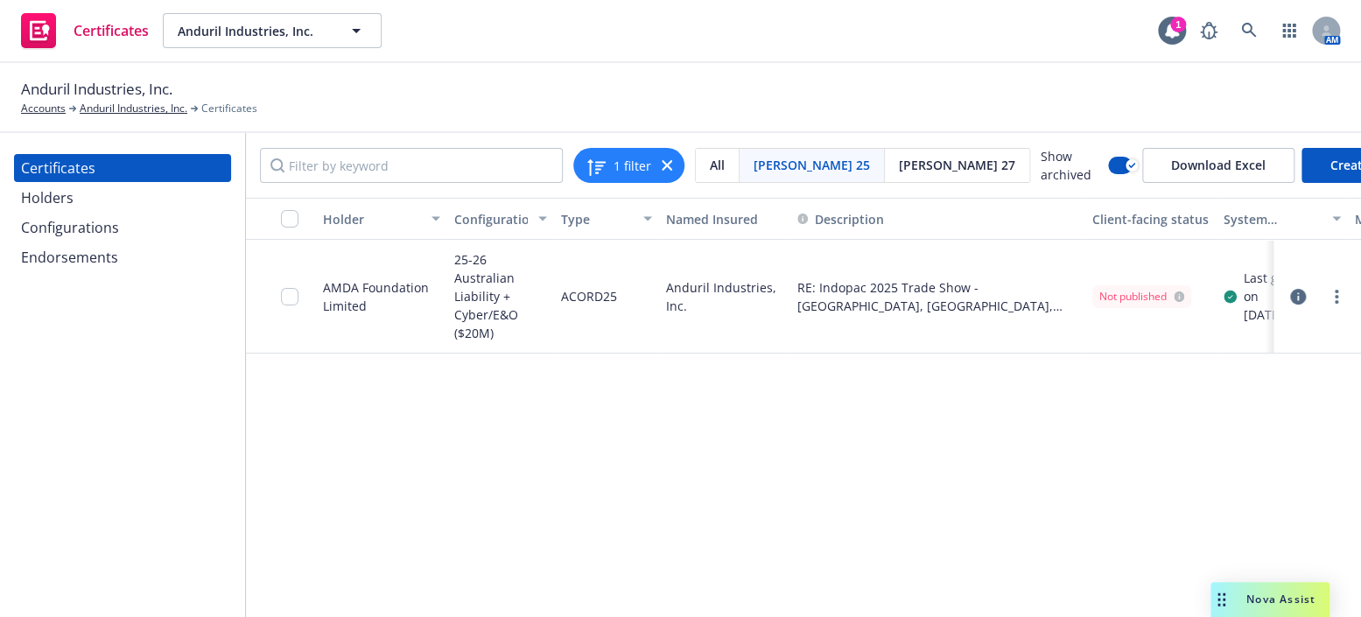
click at [1170, 534] on link "Download uneditable generated certificate" at bounding box center [1217, 541] width 280 height 35
